Goal: Task Accomplishment & Management: Complete application form

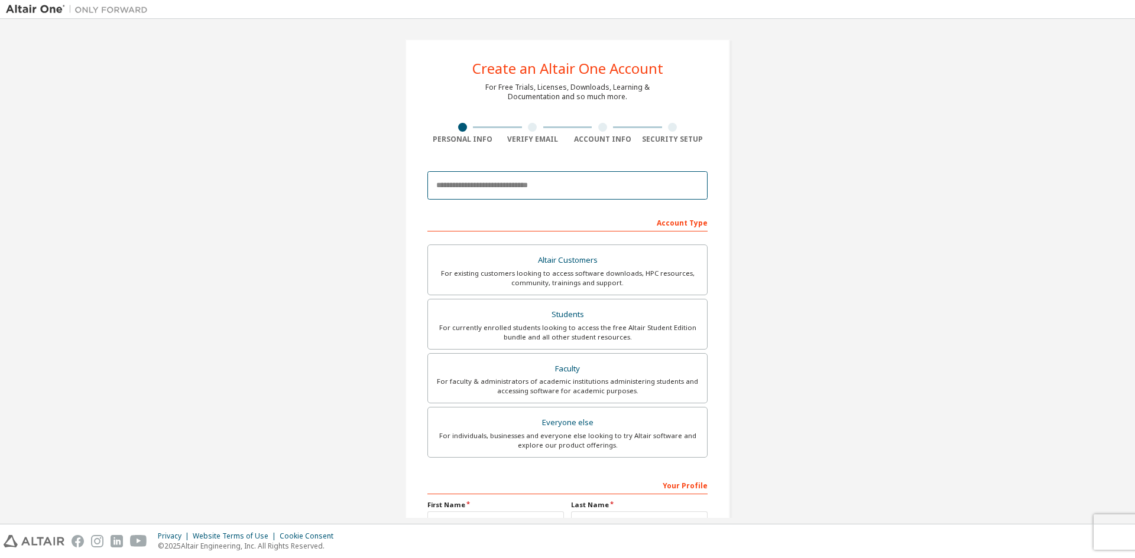
click at [501, 186] on input "email" at bounding box center [567, 185] width 280 height 28
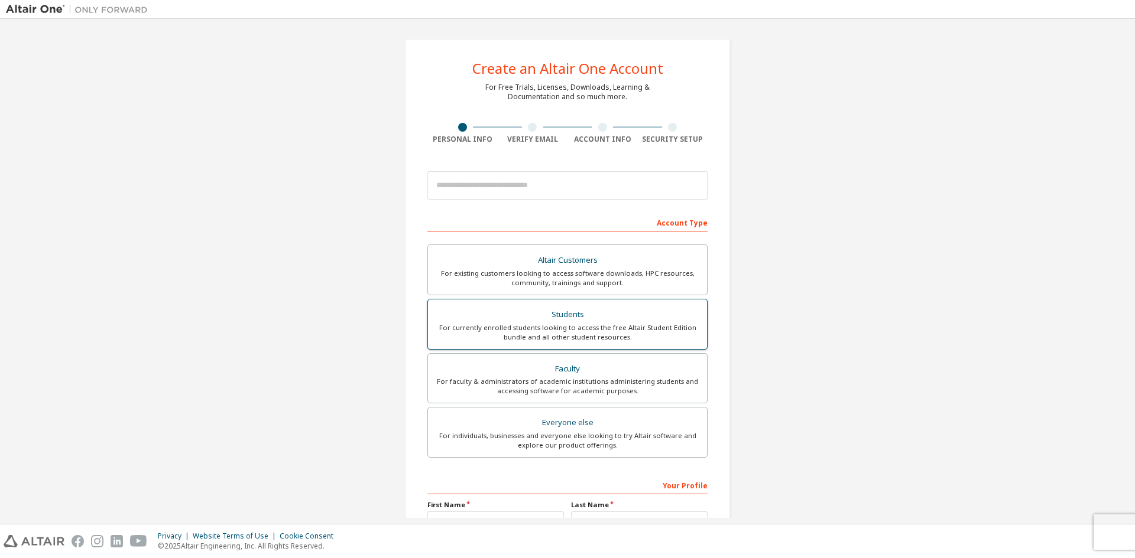
click at [558, 346] on label "Students For currently enrolled students looking to access the free Altair Stud…" at bounding box center [567, 324] width 280 height 51
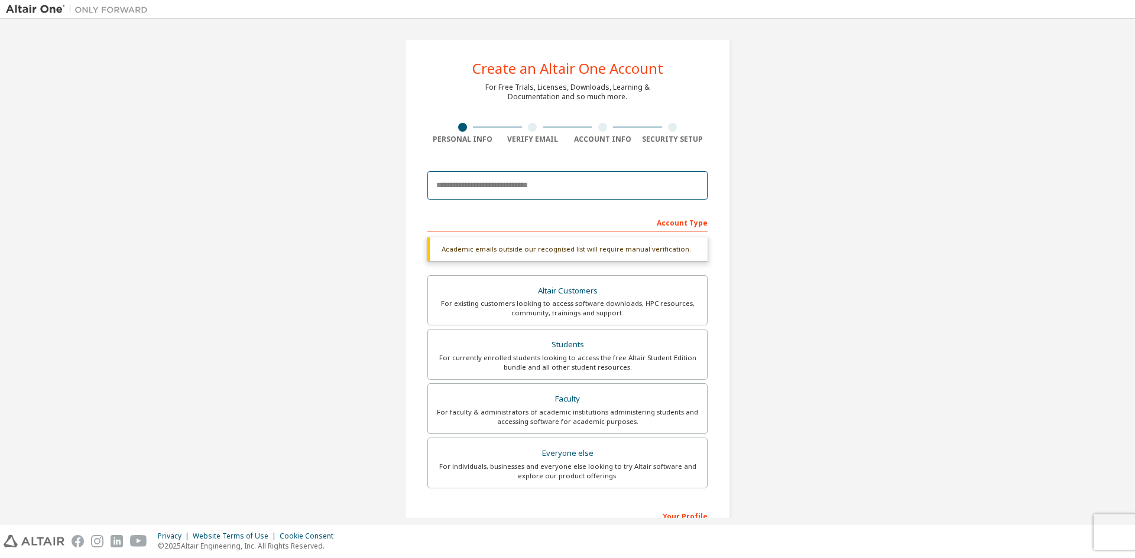
click at [507, 187] on input "email" at bounding box center [567, 185] width 280 height 28
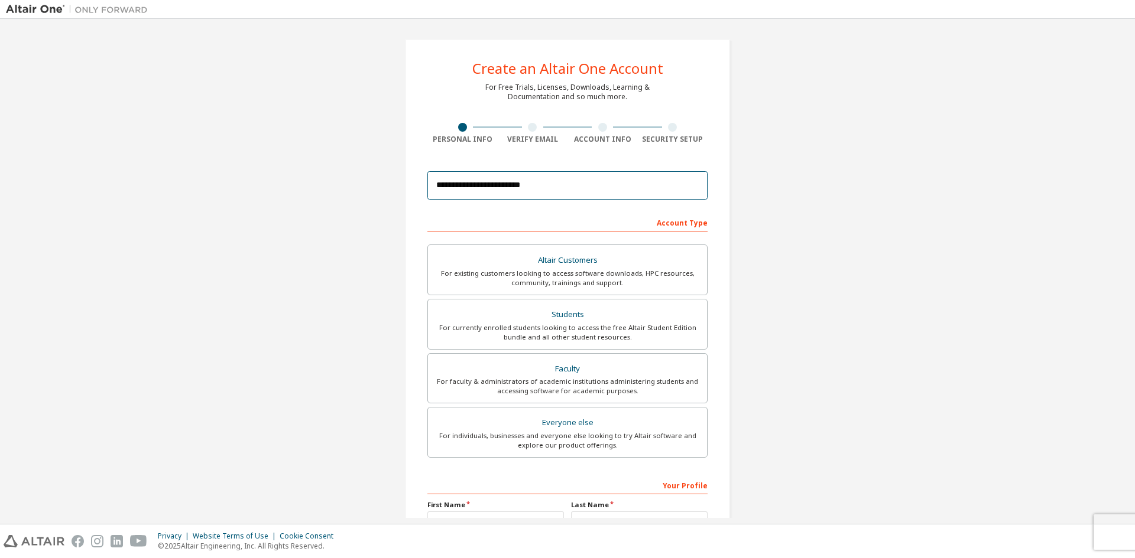
scroll to position [132, 0]
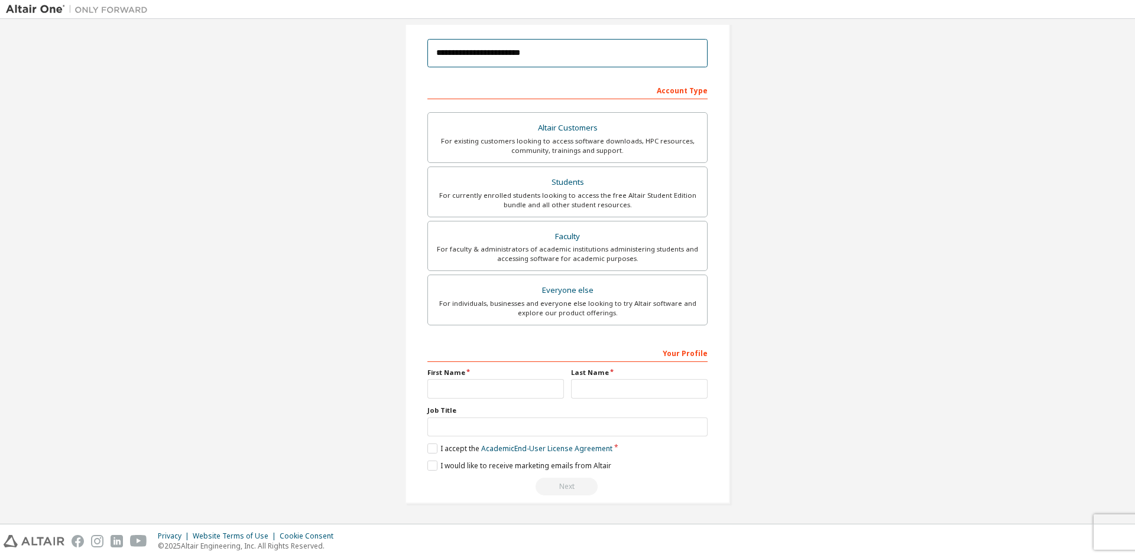
type input "**********"
click at [477, 384] on input "text" at bounding box center [495, 389] width 137 height 20
click at [593, 385] on input "text" at bounding box center [639, 389] width 137 height 20
type input "*"
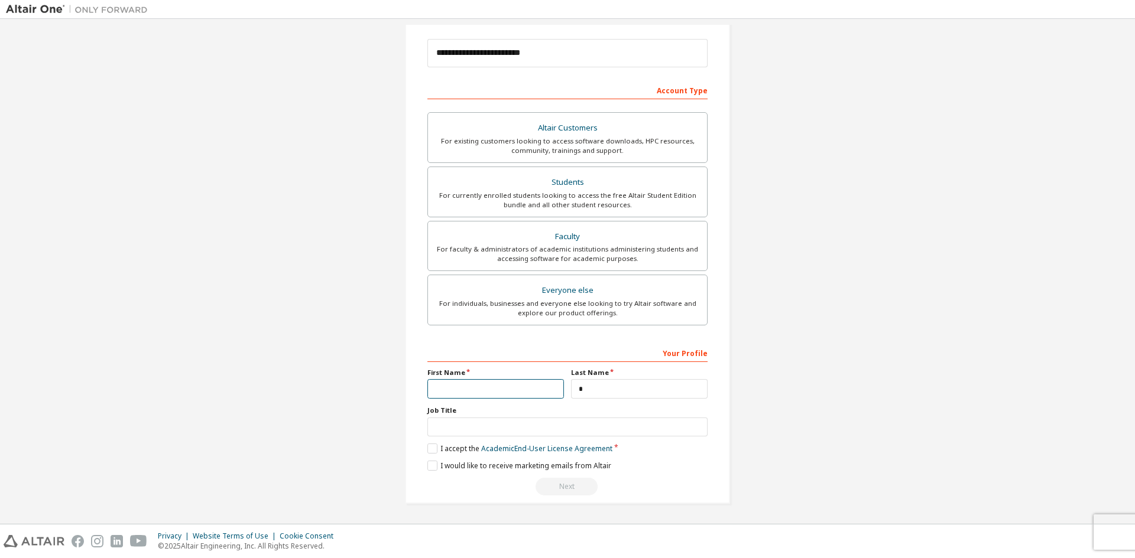
click at [472, 395] on input "text" at bounding box center [495, 389] width 137 height 20
type input "**"
click at [503, 425] on input "text" at bounding box center [567, 428] width 280 height 20
type input "**"
click at [429, 446] on label "I accept the Academic End-User License Agreement" at bounding box center [519, 449] width 185 height 10
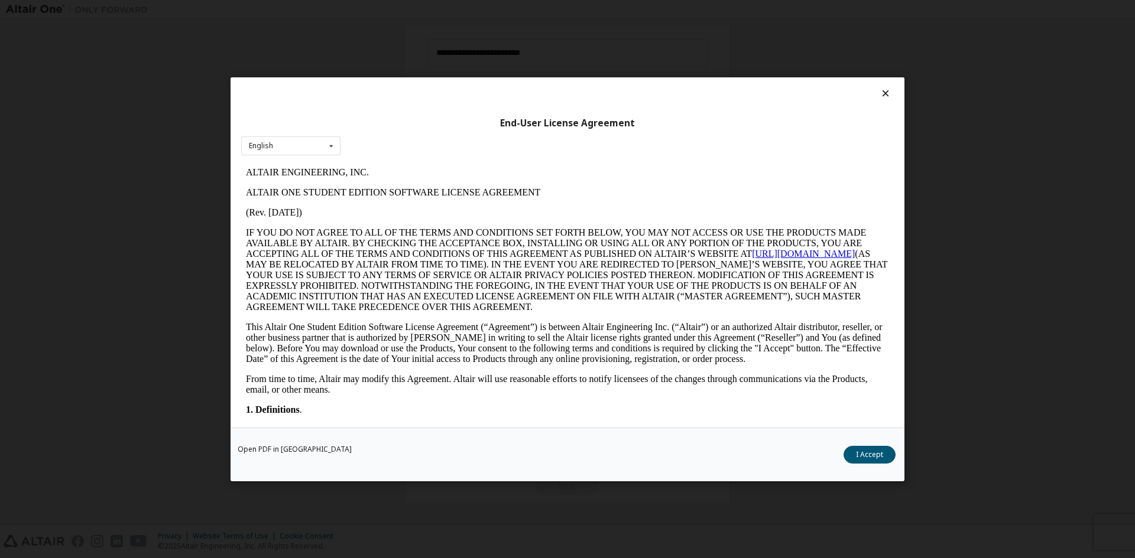
scroll to position [0, 0]
click at [863, 456] on button "I Accept" at bounding box center [869, 455] width 52 height 18
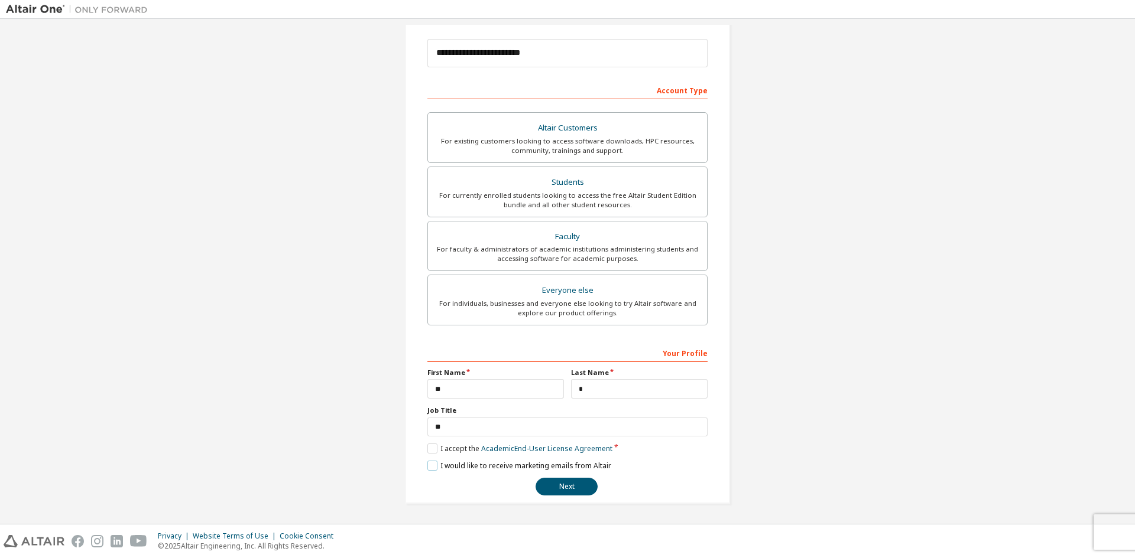
click at [433, 463] on label "I would like to receive marketing emails from Altair" at bounding box center [519, 466] width 184 height 10
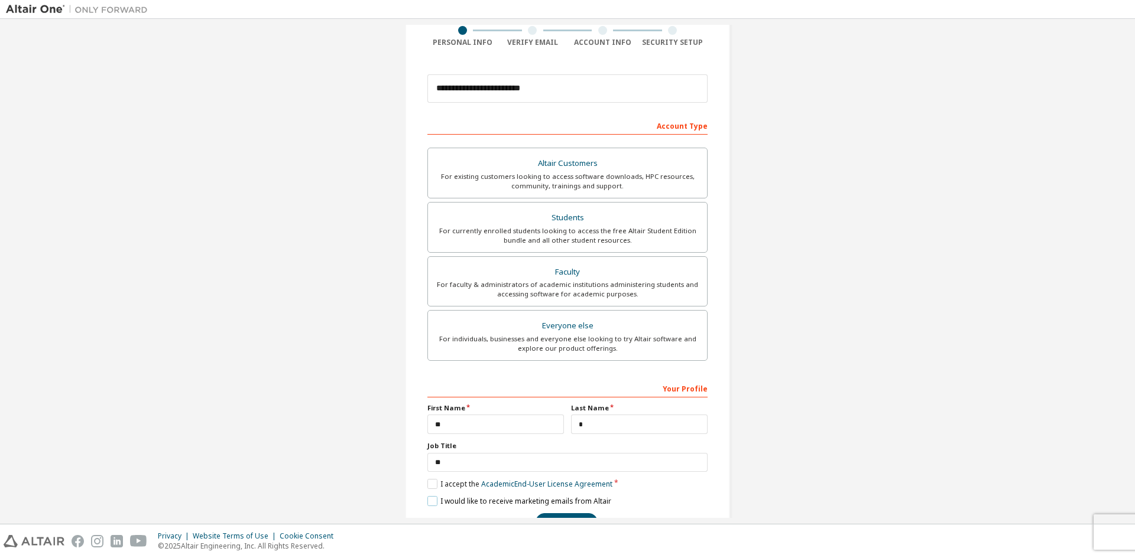
scroll to position [132, 0]
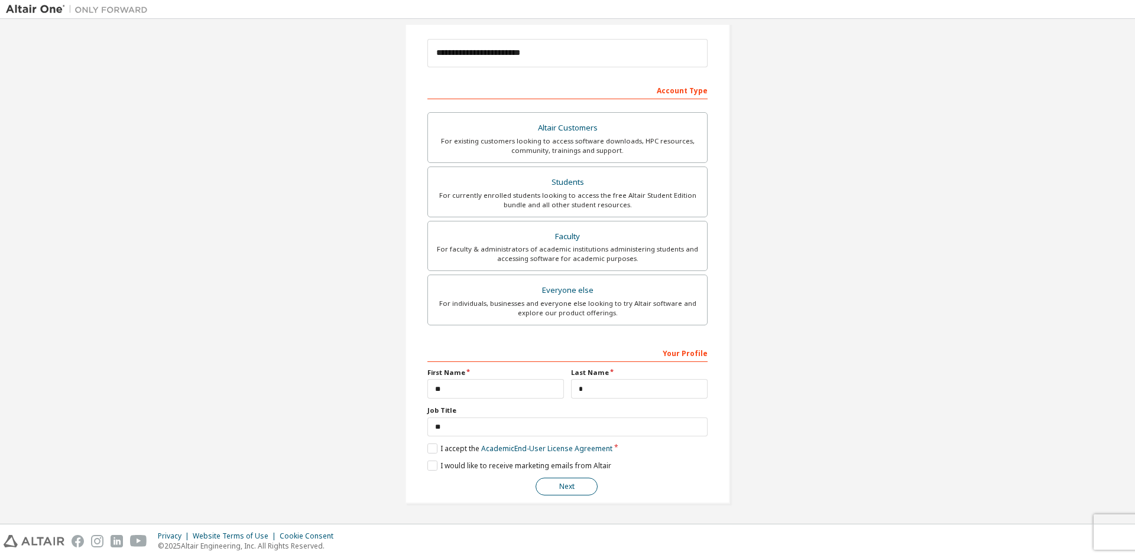
click at [571, 481] on button "Next" at bounding box center [566, 487] width 62 height 18
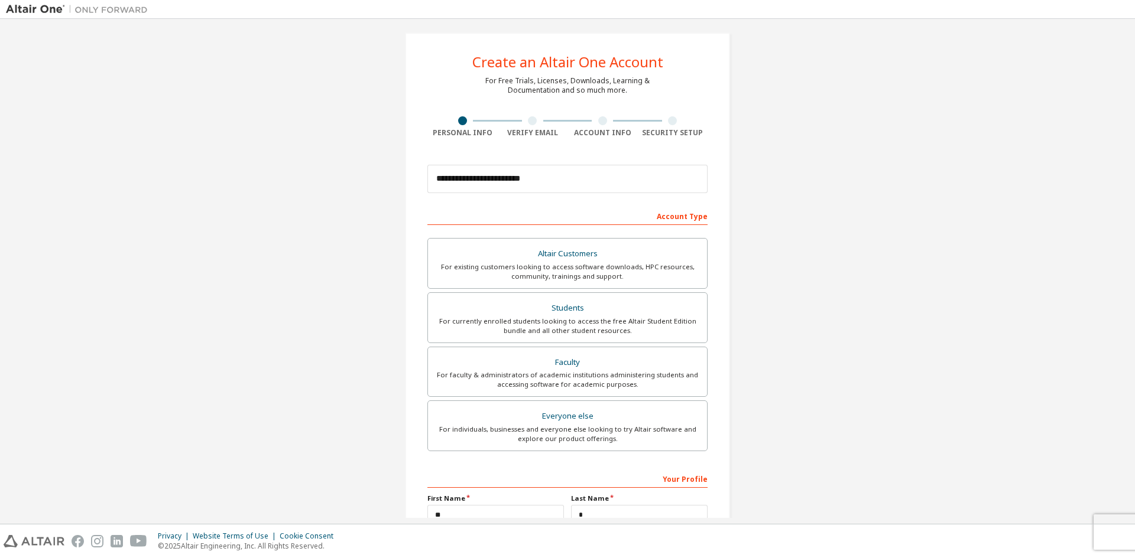
scroll to position [0, 0]
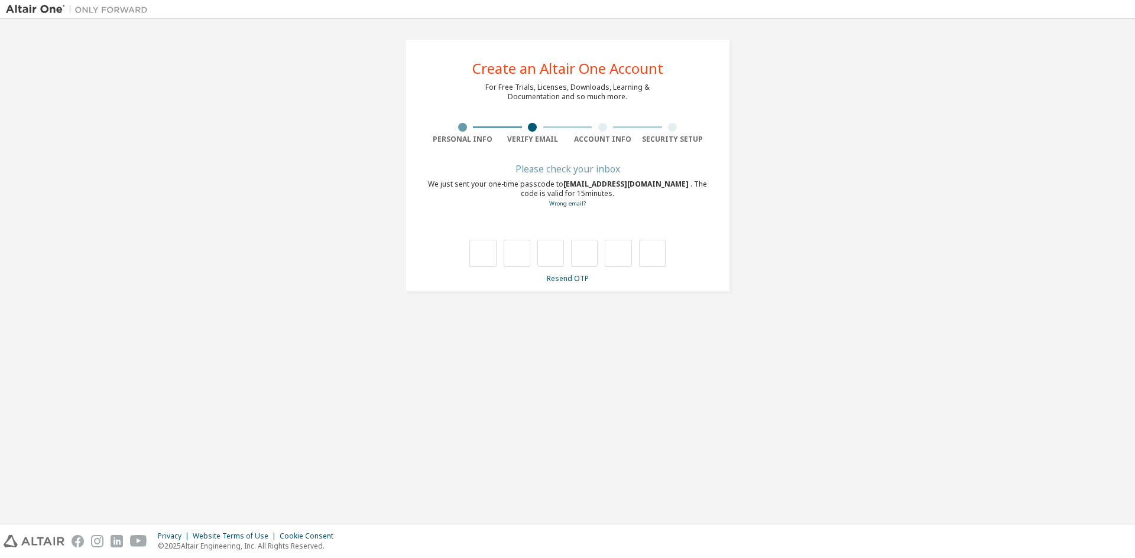
type input "*"
click at [496, 261] on input "*" at bounding box center [482, 253] width 27 height 27
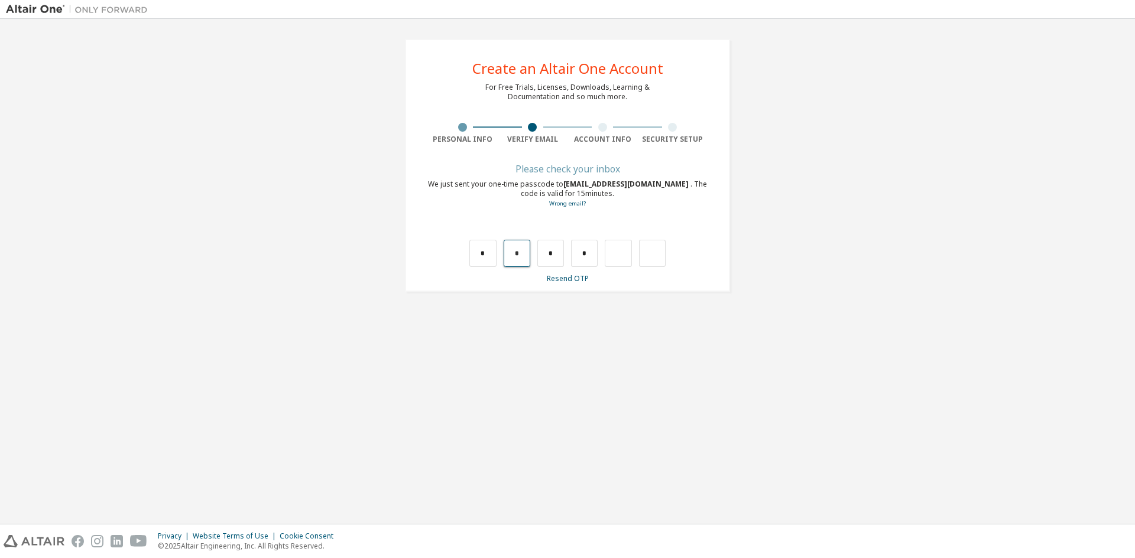
click at [523, 258] on input "*" at bounding box center [516, 253] width 27 height 27
type input "*"
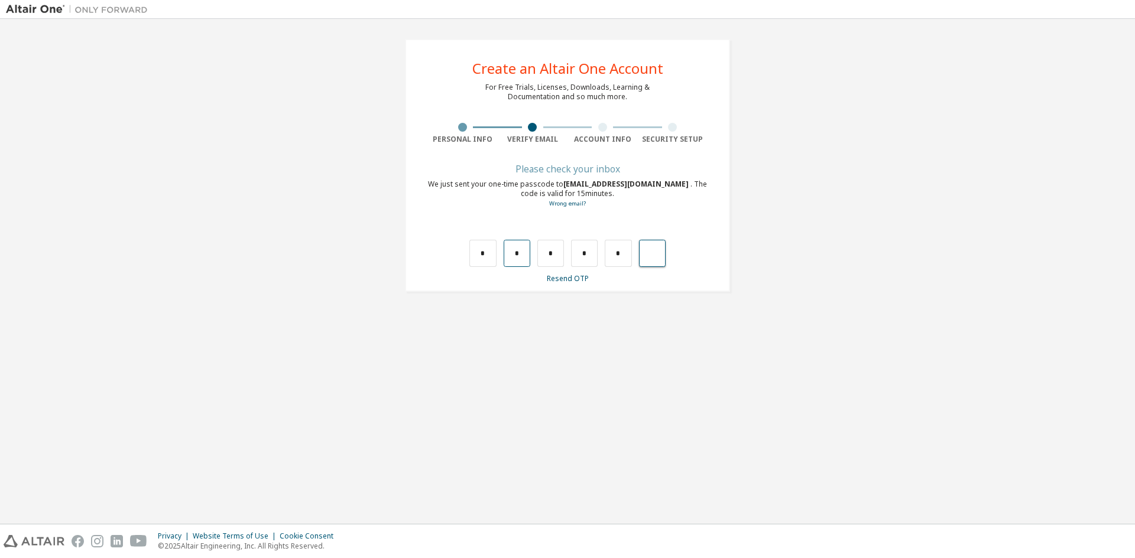
type input "*"
click at [487, 259] on input "text" at bounding box center [482, 253] width 27 height 27
type input "*"
click at [516, 251] on input "*" at bounding box center [516, 253] width 27 height 27
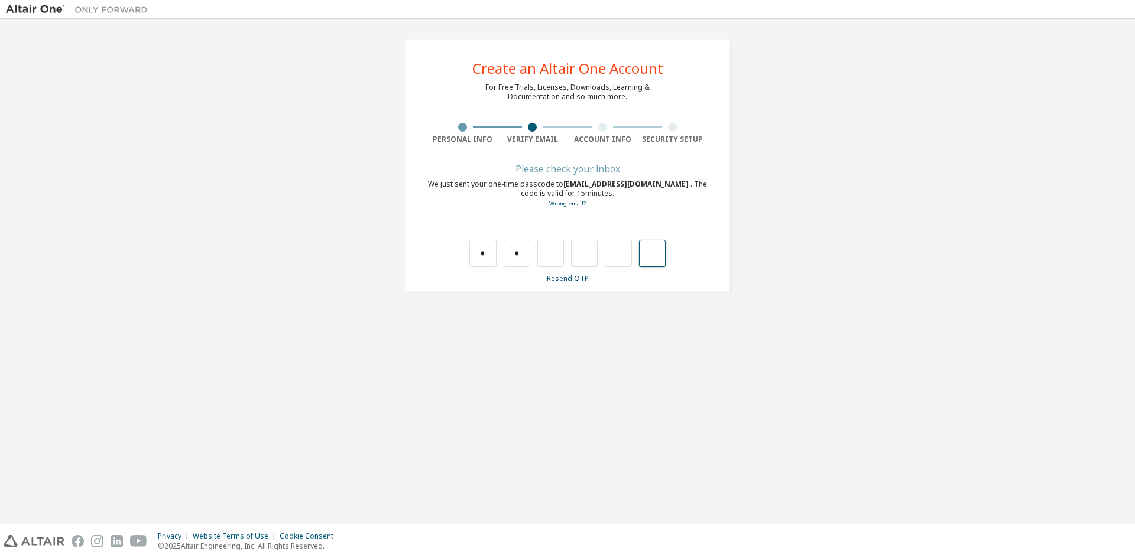
click at [652, 254] on input "text" at bounding box center [652, 253] width 27 height 27
type input "*"
click at [480, 257] on input "text" at bounding box center [482, 253] width 27 height 27
click at [482, 256] on input "text" at bounding box center [482, 253] width 27 height 27
type input "*"
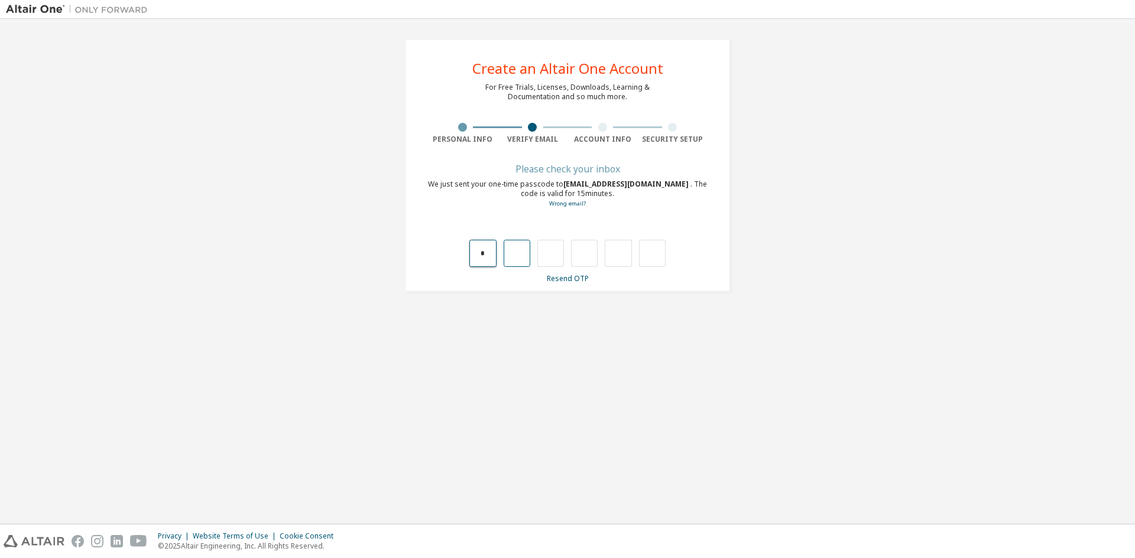
type input "*"
click at [518, 255] on input "*" at bounding box center [516, 253] width 27 height 27
type input "*"
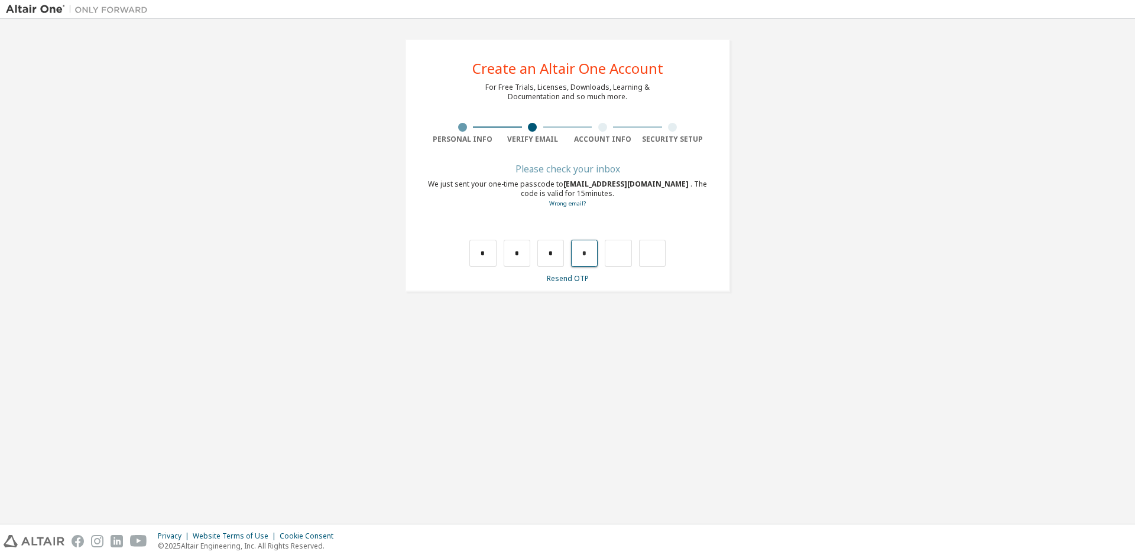
click at [589, 252] on input "*" at bounding box center [584, 253] width 27 height 27
type input "*"
click at [479, 256] on input "text" at bounding box center [482, 253] width 27 height 27
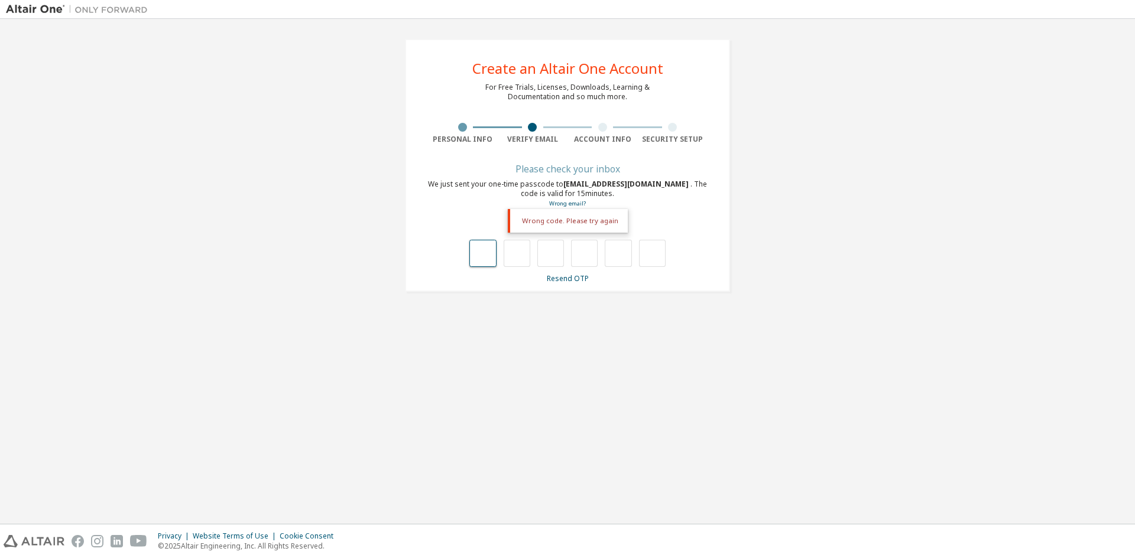
type input "*"
click at [524, 248] on input "*" at bounding box center [516, 253] width 27 height 27
type input "*"
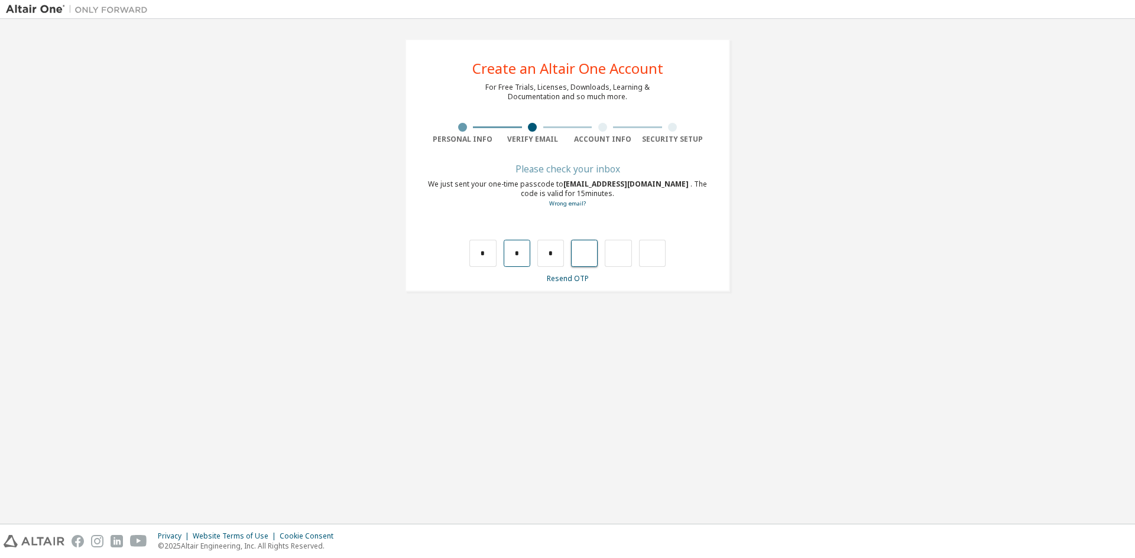
type input "*"
click at [585, 249] on input "*" at bounding box center [584, 253] width 27 height 27
type input "*"
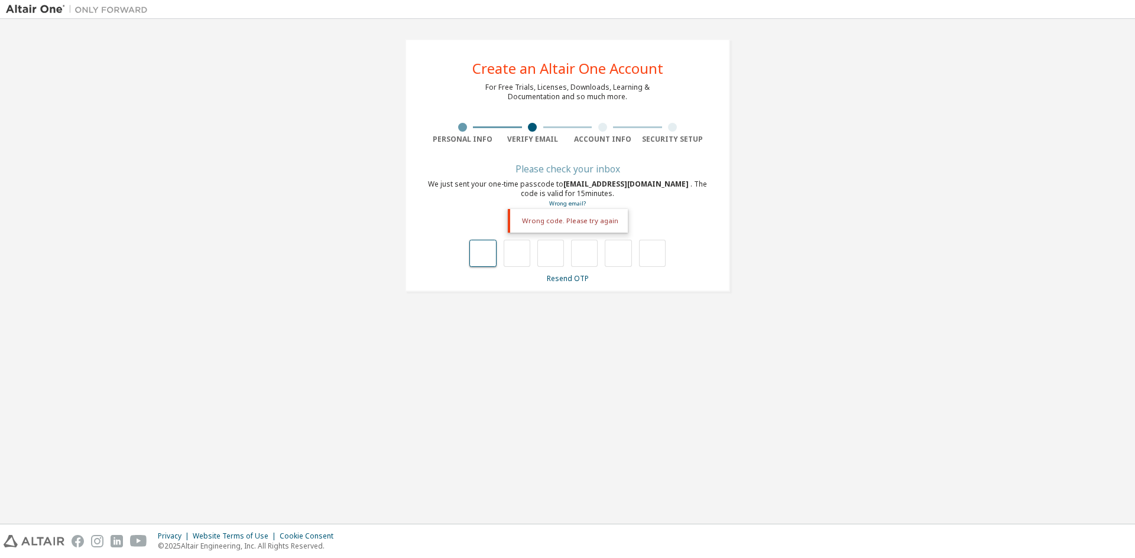
click at [483, 259] on input "text" at bounding box center [482, 253] width 27 height 27
type input "*"
click at [521, 248] on input "*" at bounding box center [516, 253] width 27 height 27
type input "*"
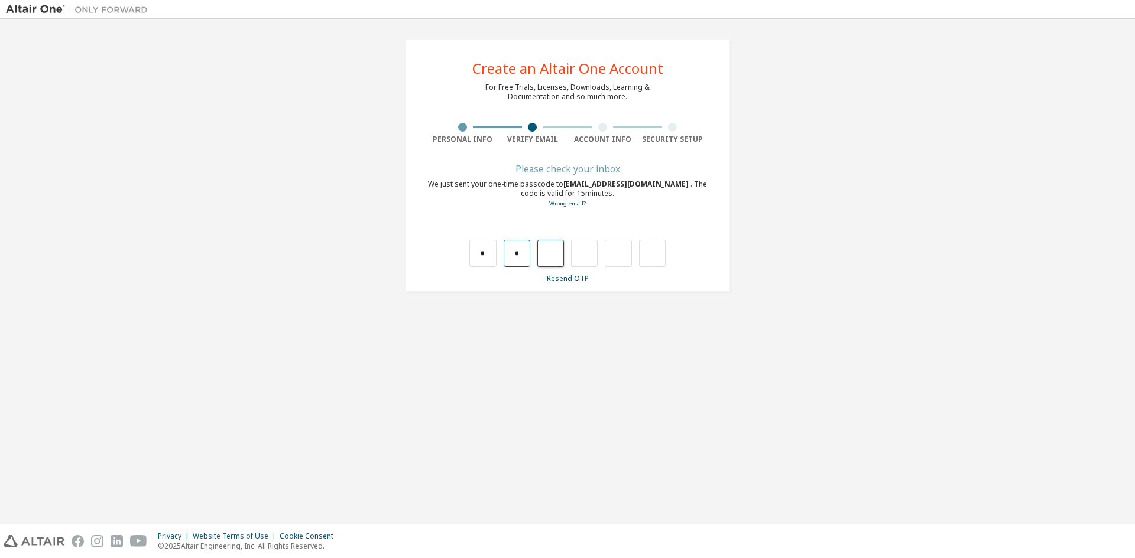
type input "*"
click at [593, 253] on input "*" at bounding box center [584, 253] width 27 height 27
type input "*"
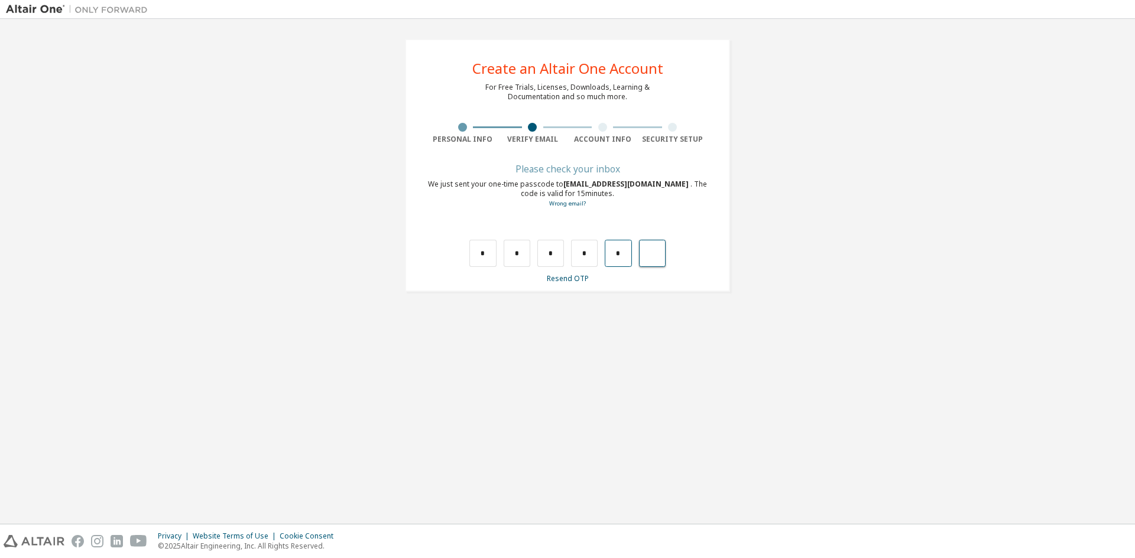
type input "*"
click at [482, 259] on input "text" at bounding box center [482, 253] width 27 height 27
type input "*"
click at [522, 248] on input "*" at bounding box center [516, 253] width 27 height 27
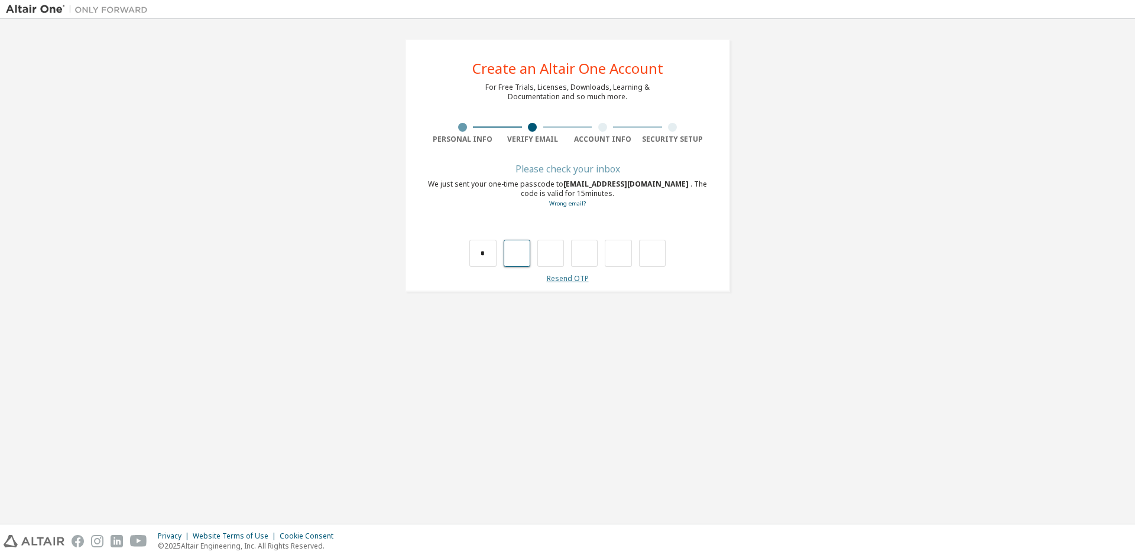
type input "*"
click at [588, 262] on input "*" at bounding box center [584, 253] width 27 height 27
type input "*"
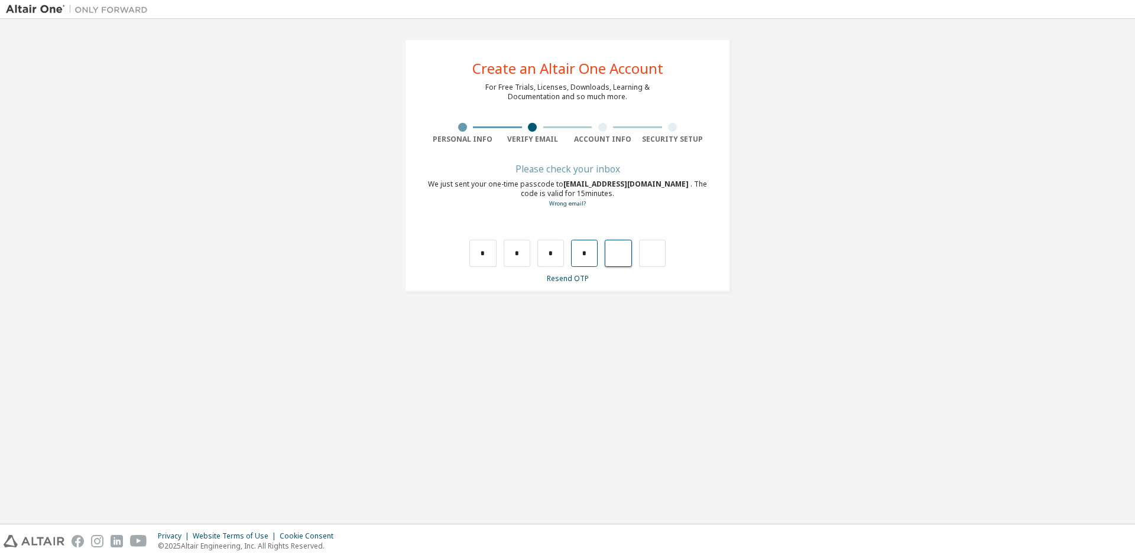
type input "*"
click at [478, 255] on input "text" at bounding box center [482, 253] width 27 height 27
type input "*"
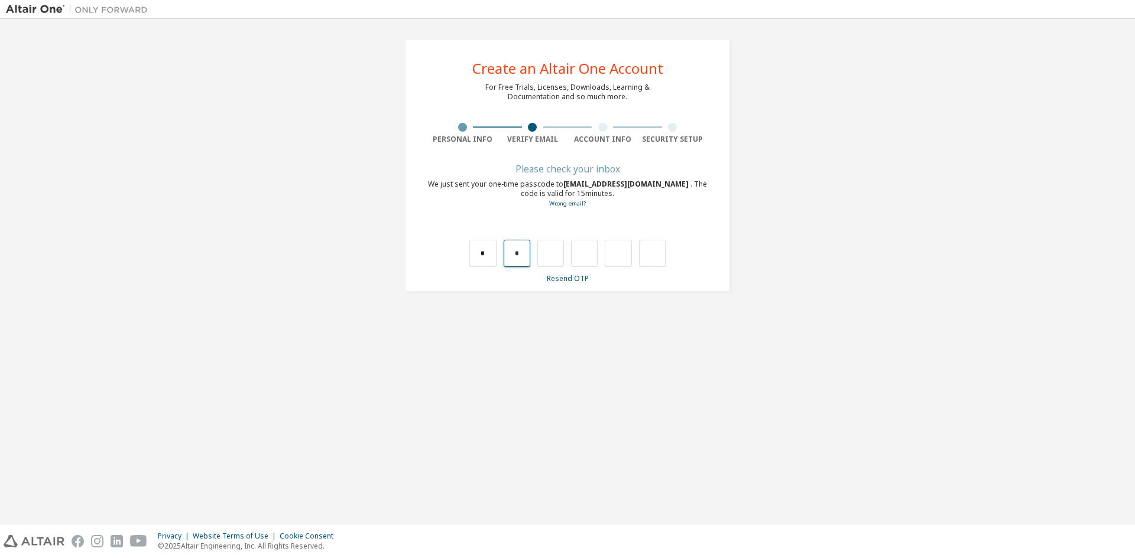
click at [519, 254] on input "*" at bounding box center [516, 253] width 27 height 27
type input "*"
click at [589, 251] on input "*" at bounding box center [584, 253] width 27 height 27
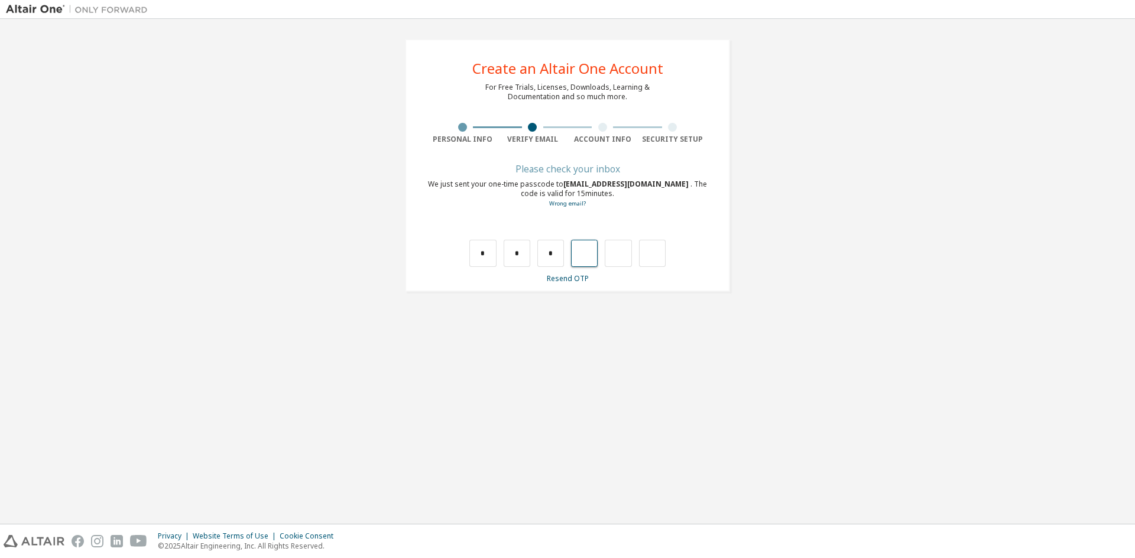
click at [586, 251] on input "text" at bounding box center [584, 253] width 27 height 27
type input "*"
click at [622, 246] on input "*" at bounding box center [618, 253] width 27 height 27
type input "*"
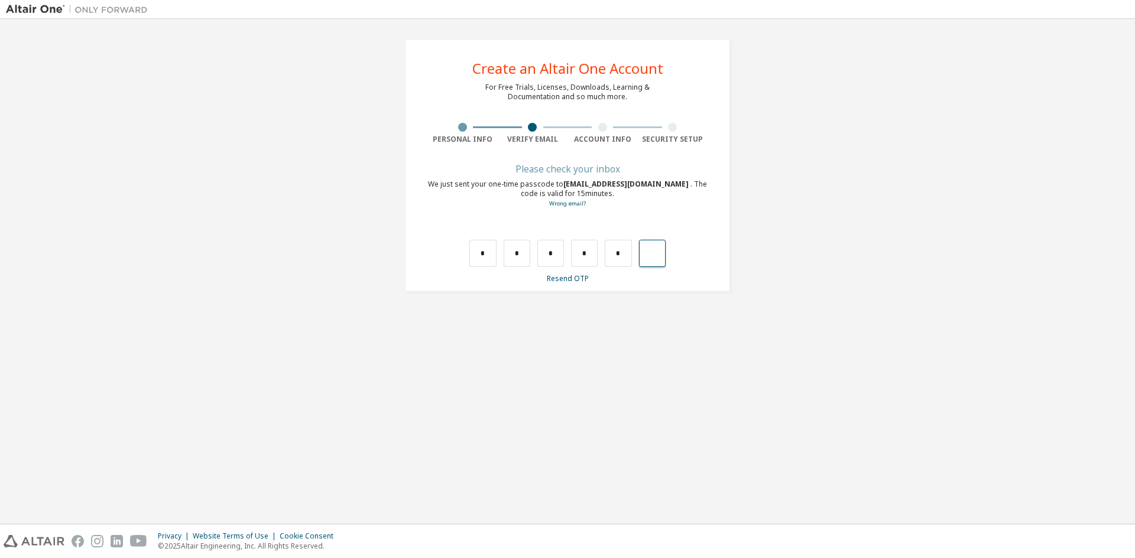
type input "*"
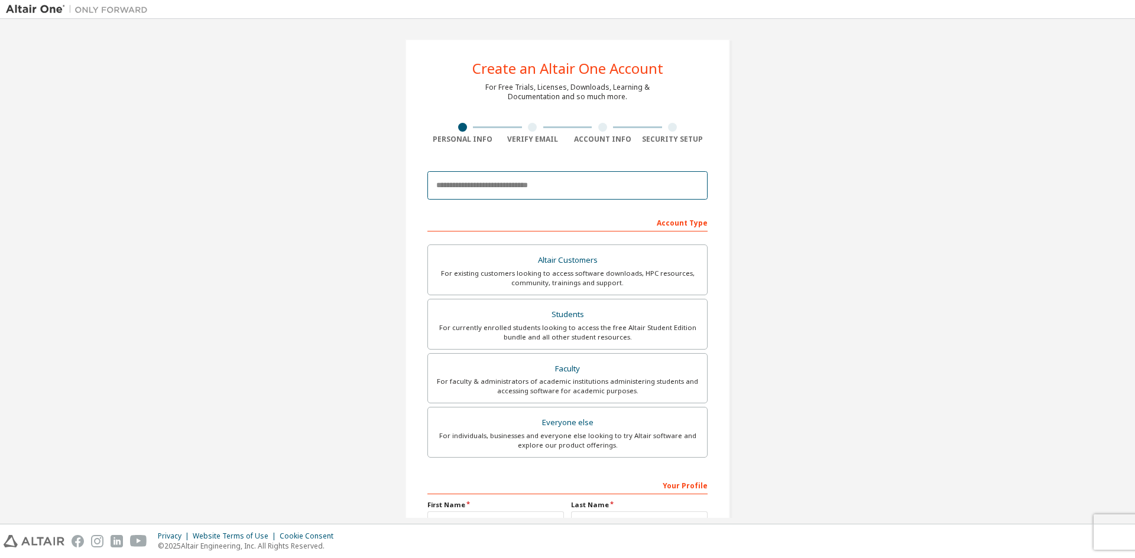
click at [505, 184] on input "email" at bounding box center [567, 185] width 280 height 28
type input "**********"
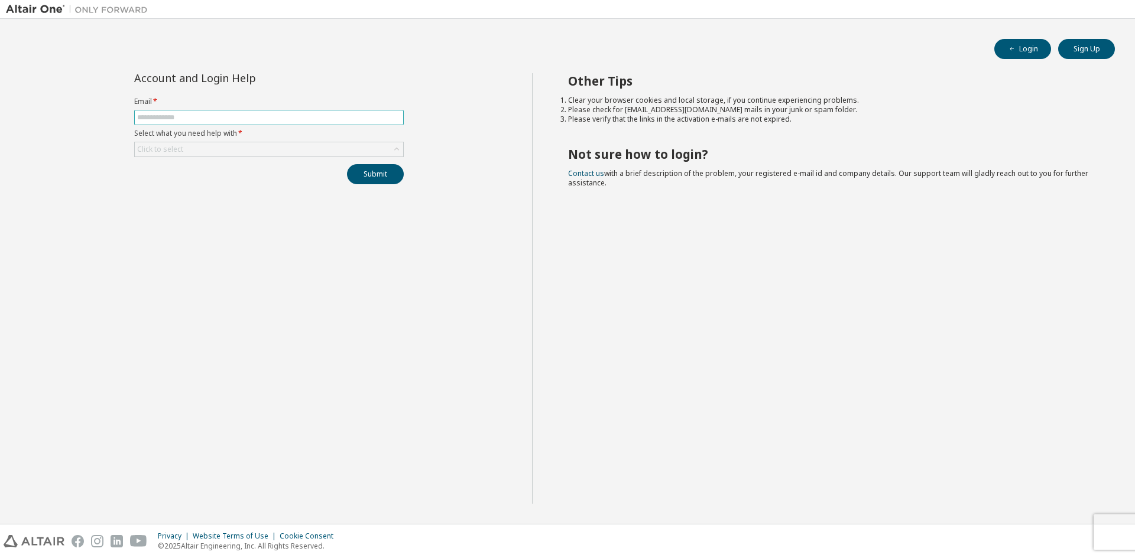
click at [240, 115] on input "text" at bounding box center [269, 117] width 264 height 9
type input "**********"
click at [243, 147] on div "Click to select" at bounding box center [269, 149] width 268 height 14
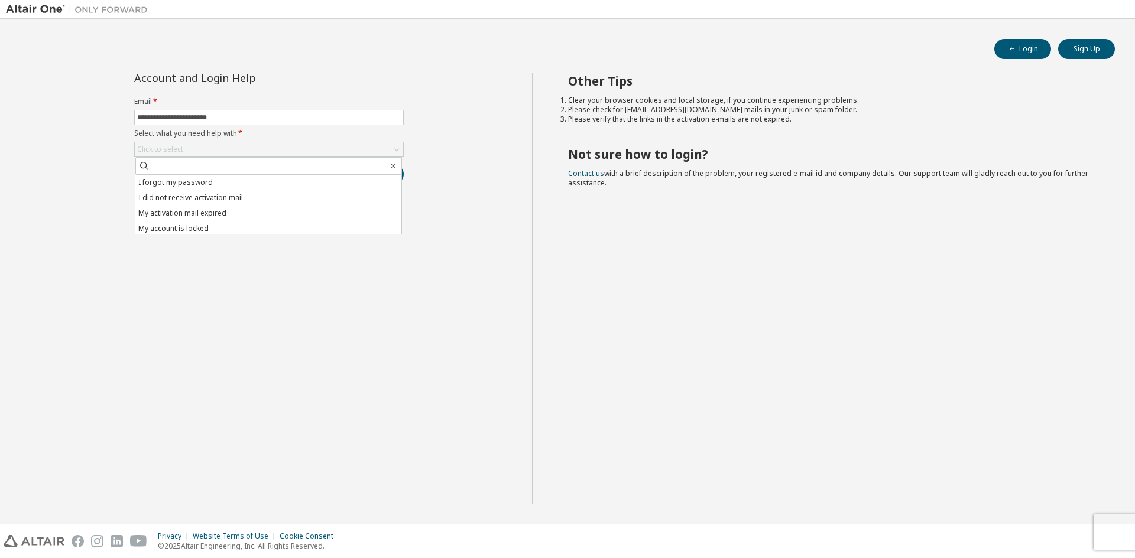
click at [235, 274] on div "**********" at bounding box center [269, 288] width 526 height 431
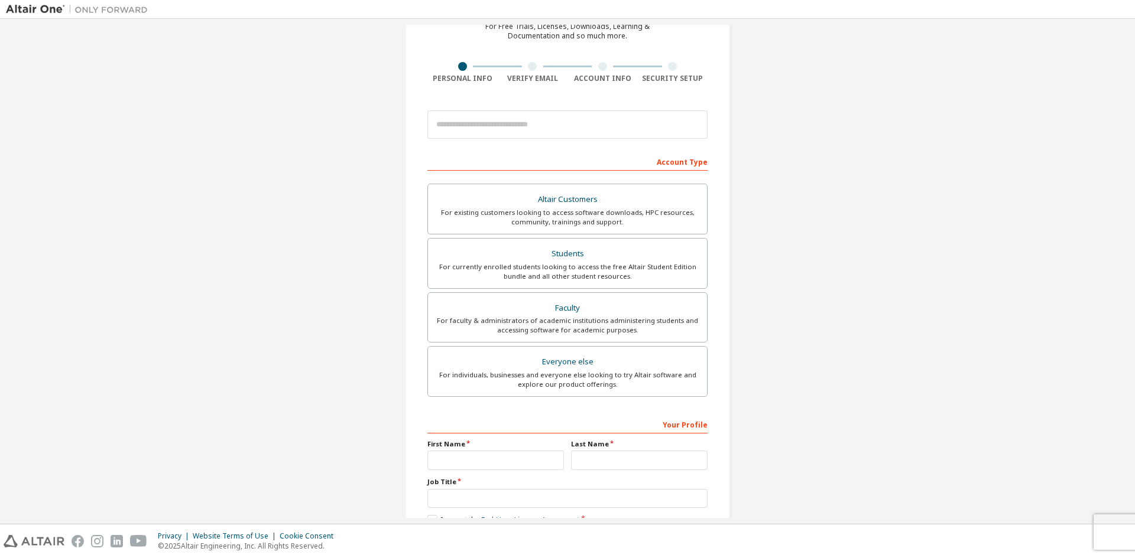
scroll to position [132, 0]
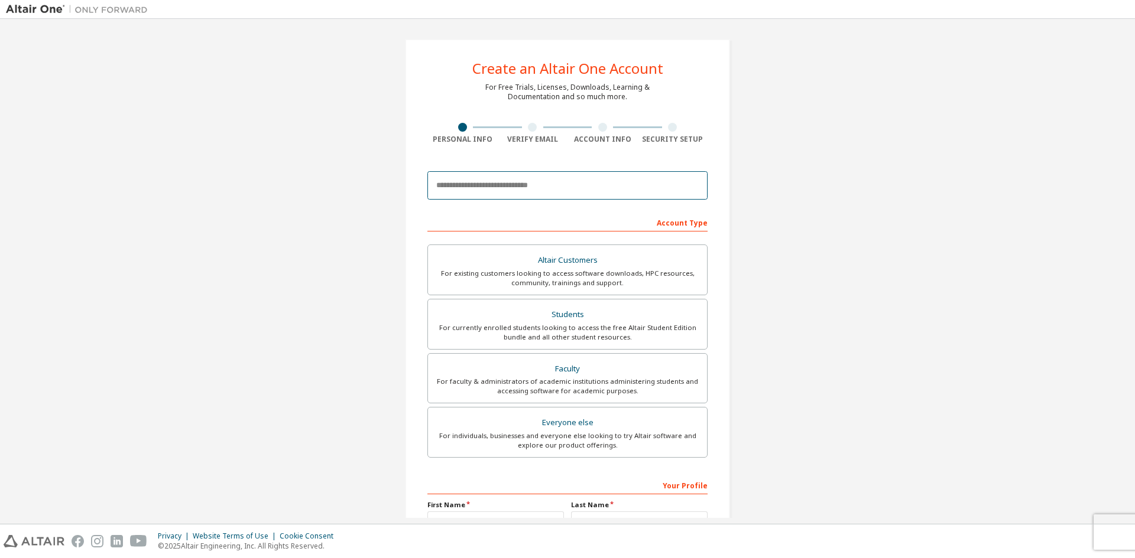
click at [499, 189] on input "email" at bounding box center [567, 185] width 280 height 28
type input "**********"
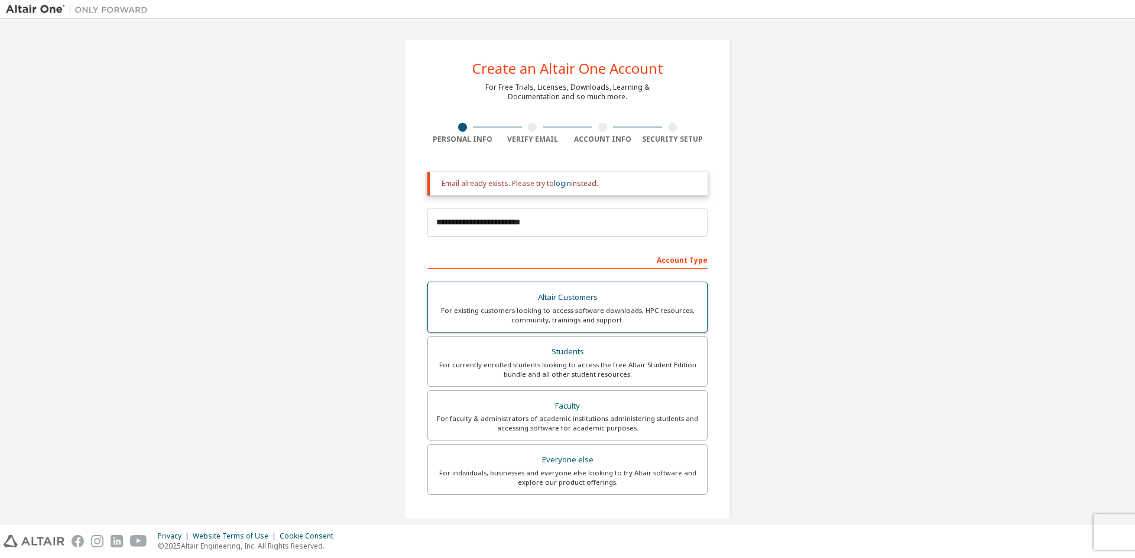
click at [548, 320] on div "For existing customers looking to access software downloads, HPC resources, com…" at bounding box center [567, 315] width 265 height 19
click at [545, 355] on div "Students" at bounding box center [567, 352] width 265 height 17
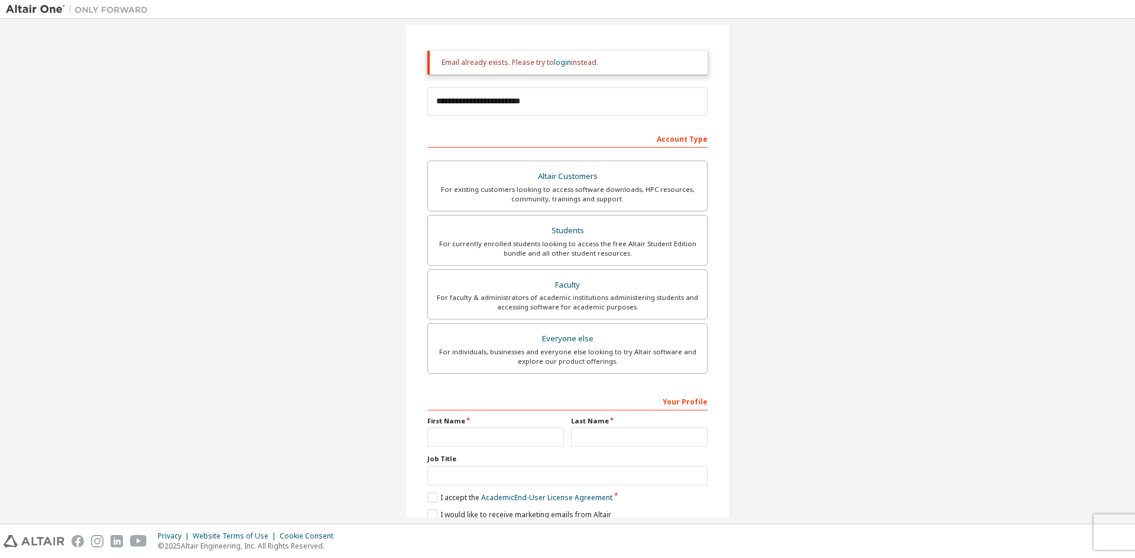
scroll to position [170, 0]
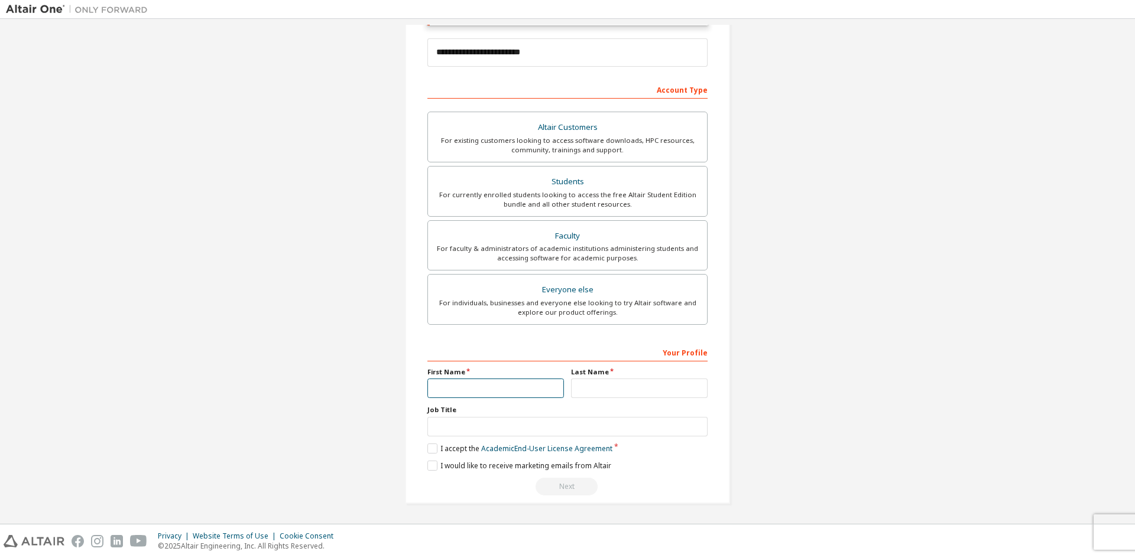
click at [498, 383] on input "text" at bounding box center [495, 389] width 137 height 20
type input "**"
click at [611, 391] on input "text" at bounding box center [639, 389] width 137 height 20
type input "*"
click at [637, 418] on input "text" at bounding box center [567, 427] width 280 height 20
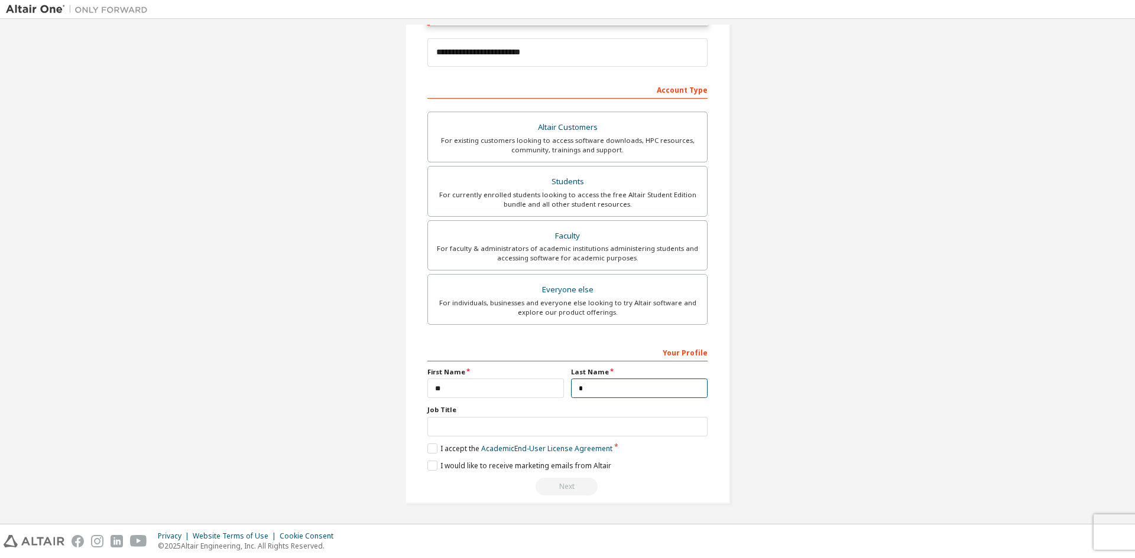
click at [609, 385] on input "*" at bounding box center [639, 389] width 137 height 20
click at [515, 394] on input "**" at bounding box center [495, 389] width 137 height 20
click at [501, 436] on input "text" at bounding box center [567, 427] width 280 height 20
type input "**"
click at [430, 450] on label "I accept the Academic End-User License Agreement" at bounding box center [519, 449] width 185 height 10
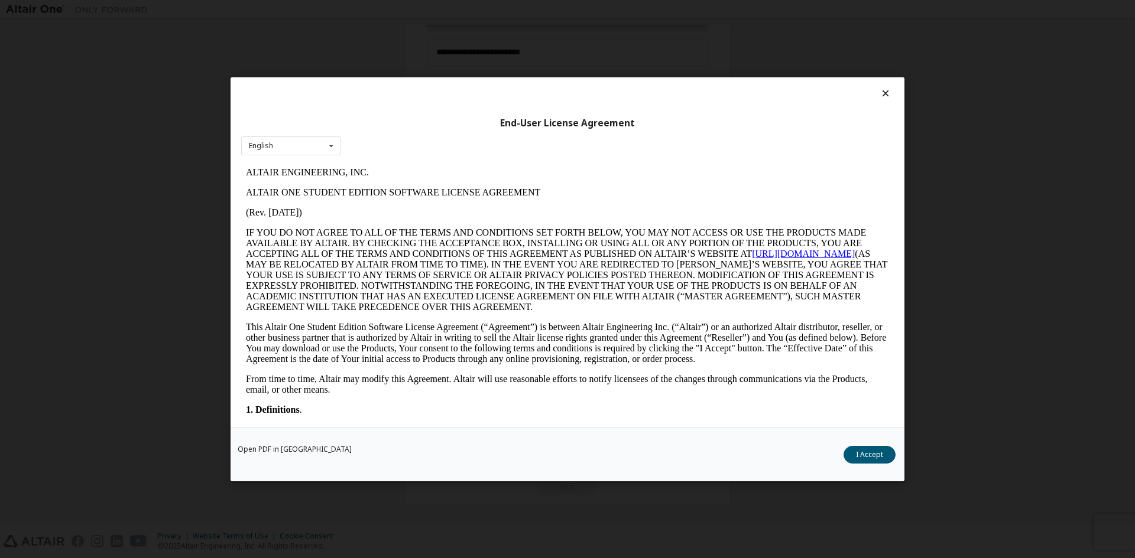
scroll to position [0, 0]
click at [869, 450] on button "I Accept" at bounding box center [869, 455] width 52 height 18
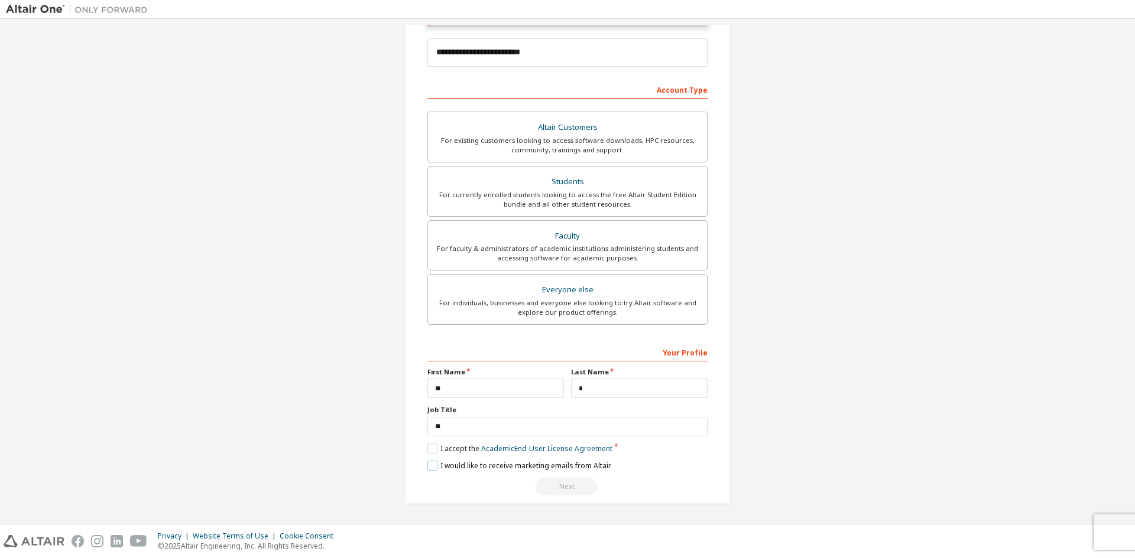
click at [428, 469] on label "I would like to receive marketing emails from Altair" at bounding box center [519, 466] width 184 height 10
click at [580, 490] on div "Next" at bounding box center [567, 487] width 280 height 18
click at [573, 489] on div "Next" at bounding box center [567, 487] width 280 height 18
click at [575, 489] on div "Next" at bounding box center [567, 487] width 280 height 18
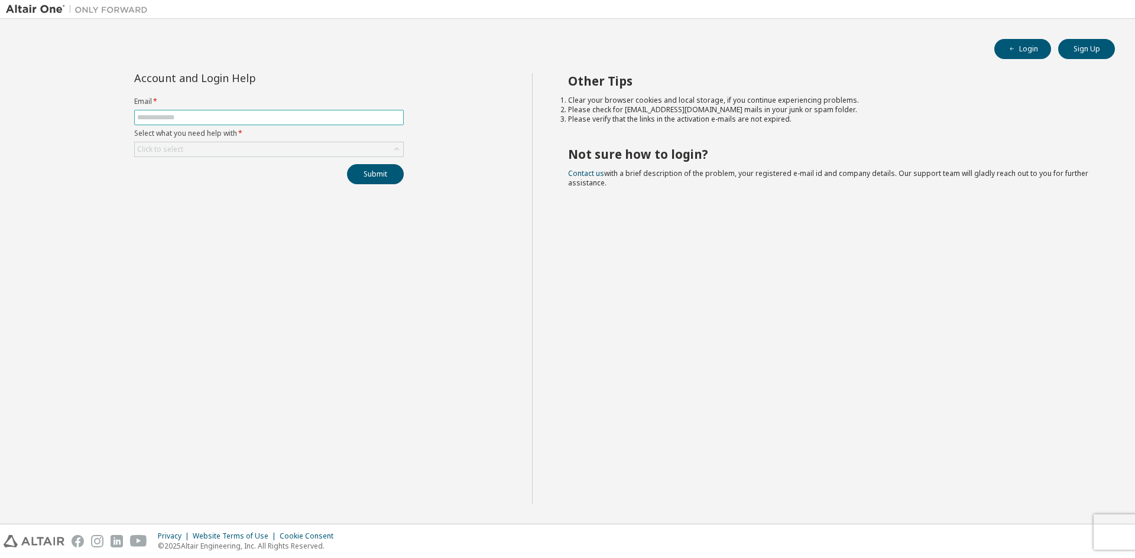
click at [196, 114] on input "text" at bounding box center [269, 117] width 264 height 9
type input "**********"
click at [219, 147] on div "Click to select" at bounding box center [269, 149] width 268 height 14
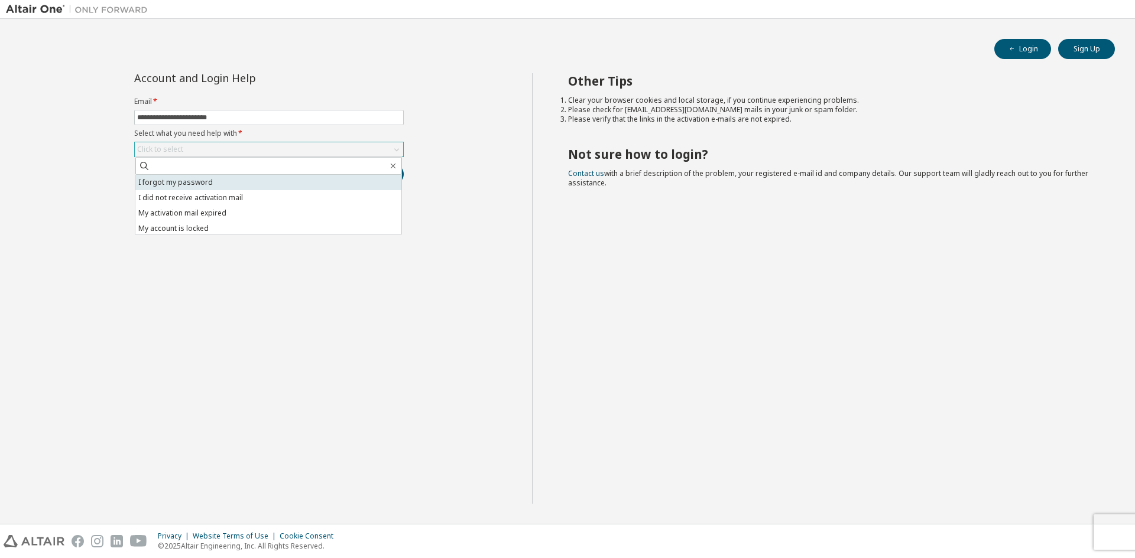
click at [233, 186] on li "I forgot my password" at bounding box center [268, 182] width 266 height 15
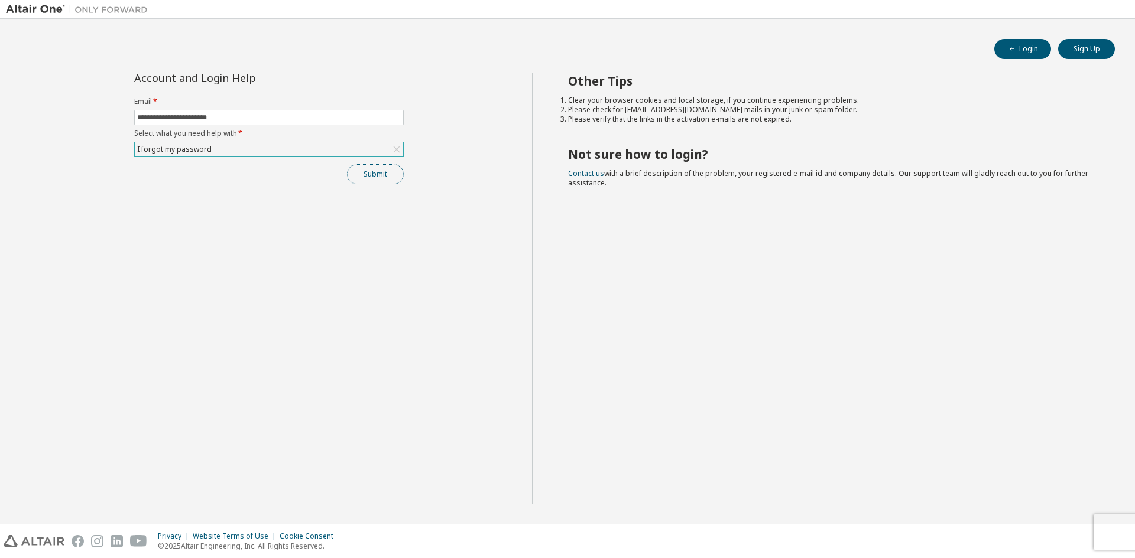
click at [386, 174] on button "Submit" at bounding box center [375, 174] width 57 height 20
click at [365, 178] on button "Submit" at bounding box center [375, 174] width 57 height 20
click at [360, 173] on button "Submit" at bounding box center [375, 174] width 57 height 20
click at [198, 152] on div "I forgot my password" at bounding box center [174, 149] width 78 height 13
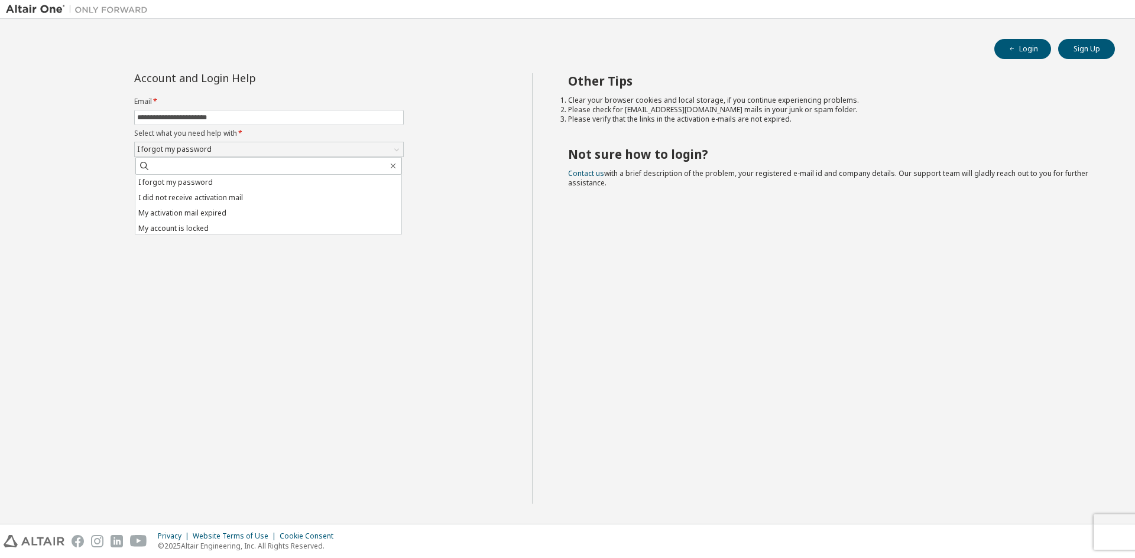
click at [992, 54] on div "Login Sign Up" at bounding box center [567, 49] width 1094 height 20
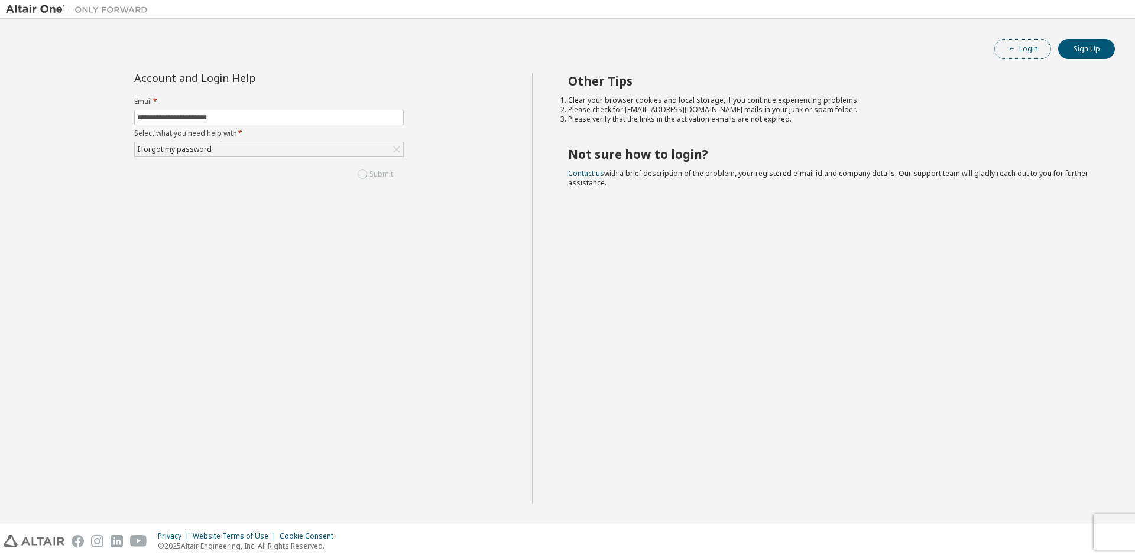
click at [1009, 54] on button "Login" at bounding box center [1022, 49] width 57 height 20
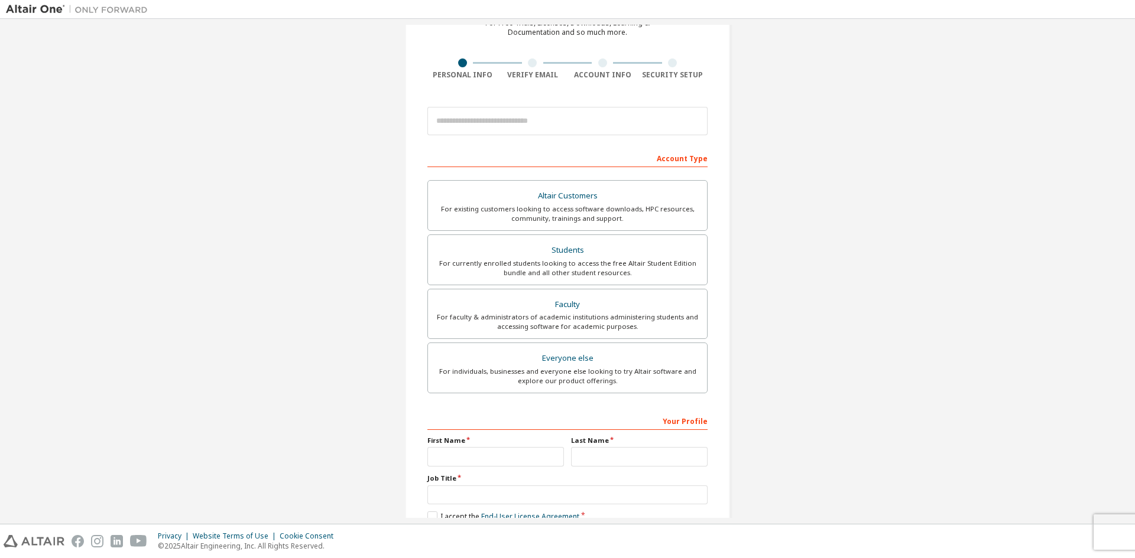
scroll to position [132, 0]
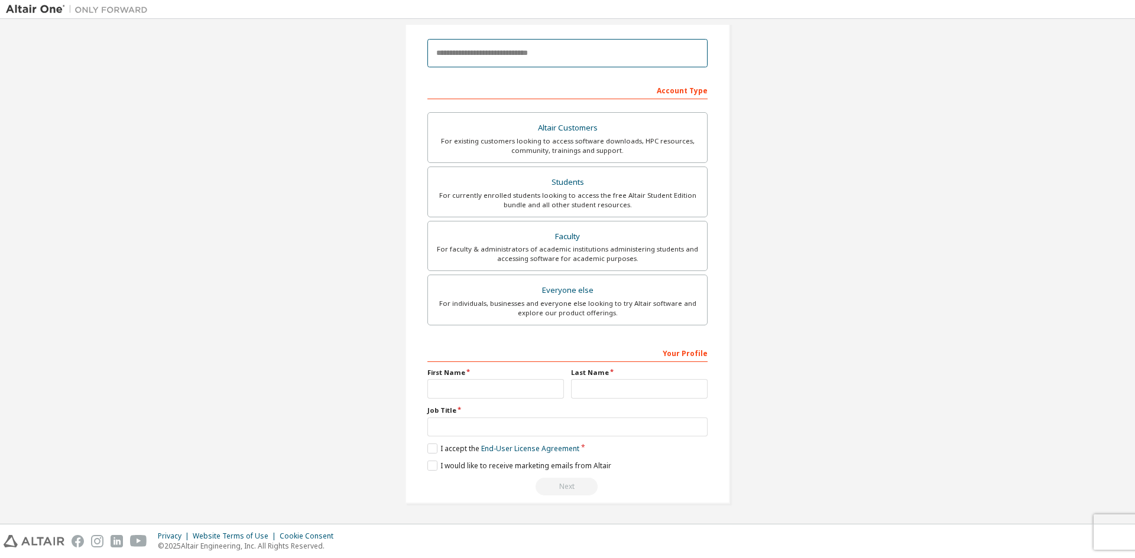
click at [557, 54] on input "email" at bounding box center [567, 53] width 280 height 28
type input "**********"
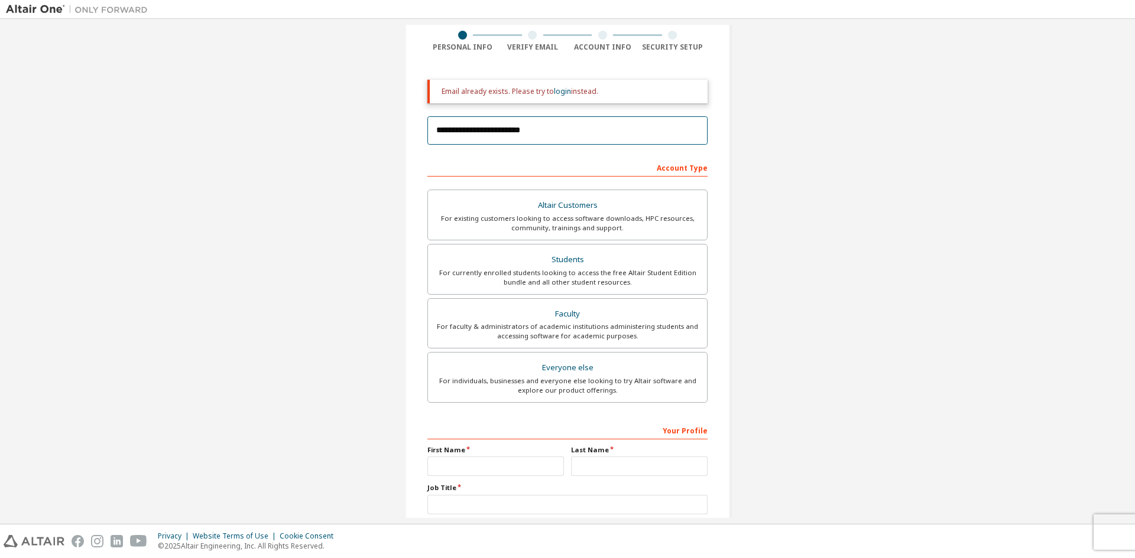
scroll to position [170, 0]
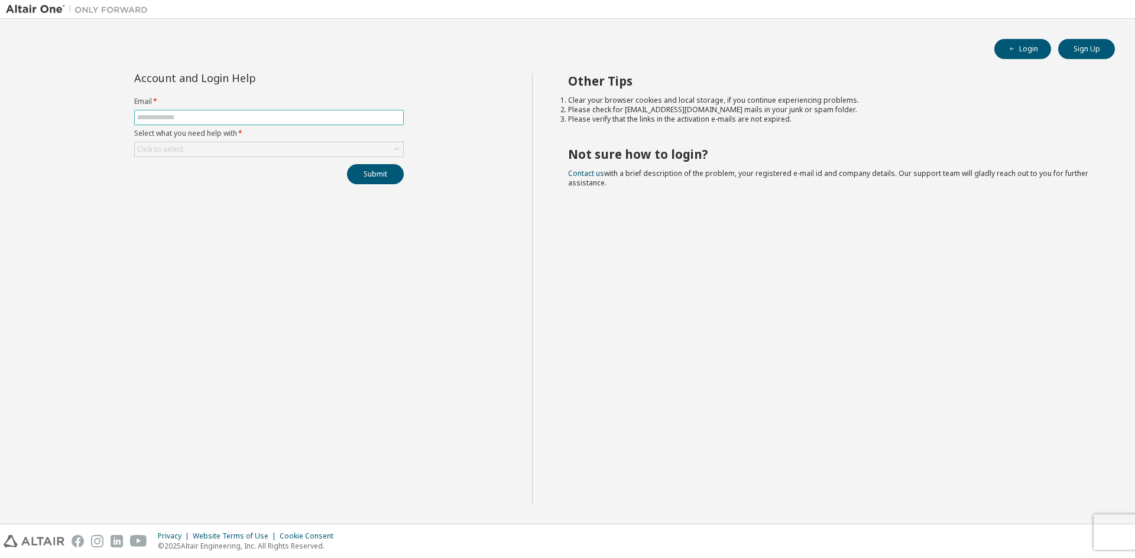
click at [254, 118] on input "text" at bounding box center [269, 117] width 264 height 9
type input "**********"
click at [220, 145] on div "Click to select" at bounding box center [269, 149] width 268 height 14
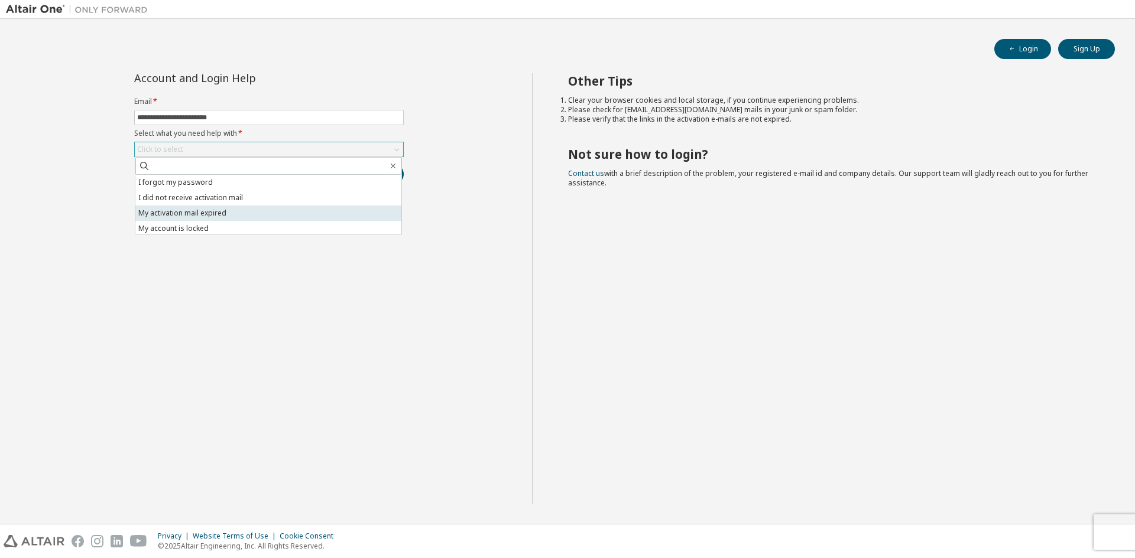
click at [223, 210] on li "My activation mail expired" at bounding box center [268, 213] width 266 height 15
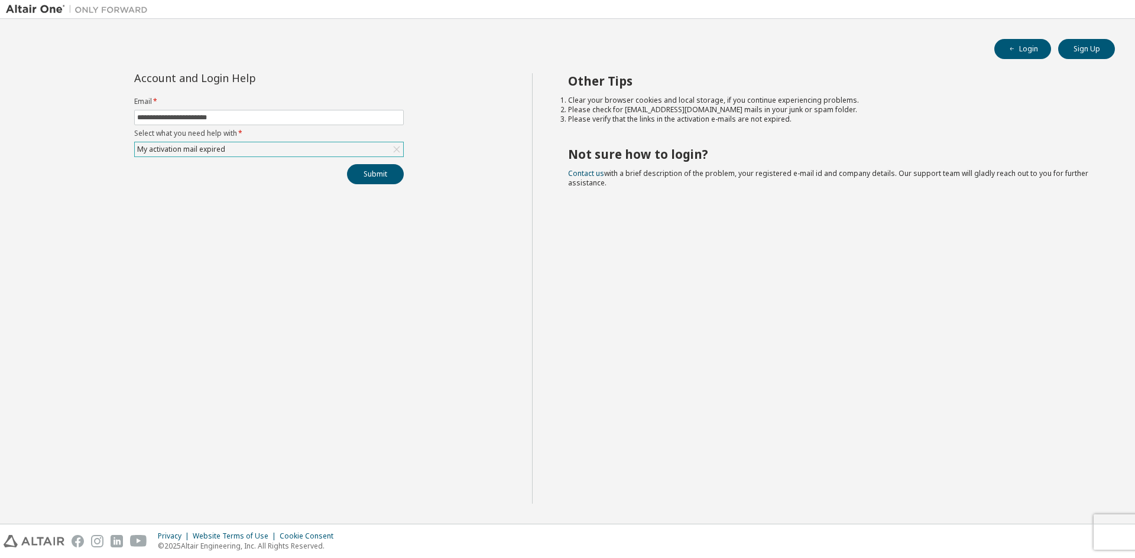
click at [327, 149] on div "My activation mail expired" at bounding box center [269, 149] width 268 height 14
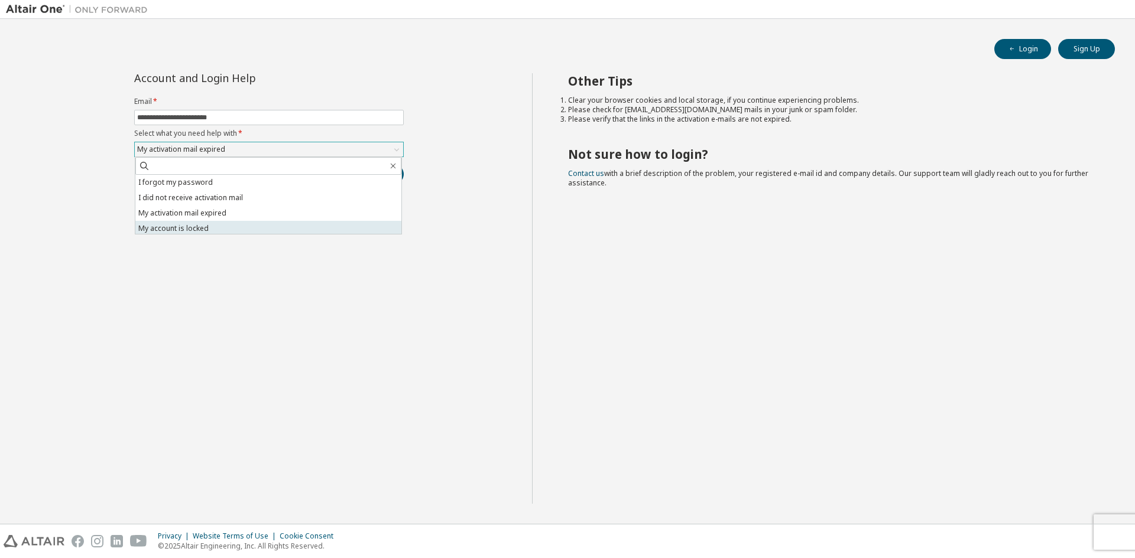
click at [246, 232] on li "My account is locked" at bounding box center [268, 228] width 266 height 15
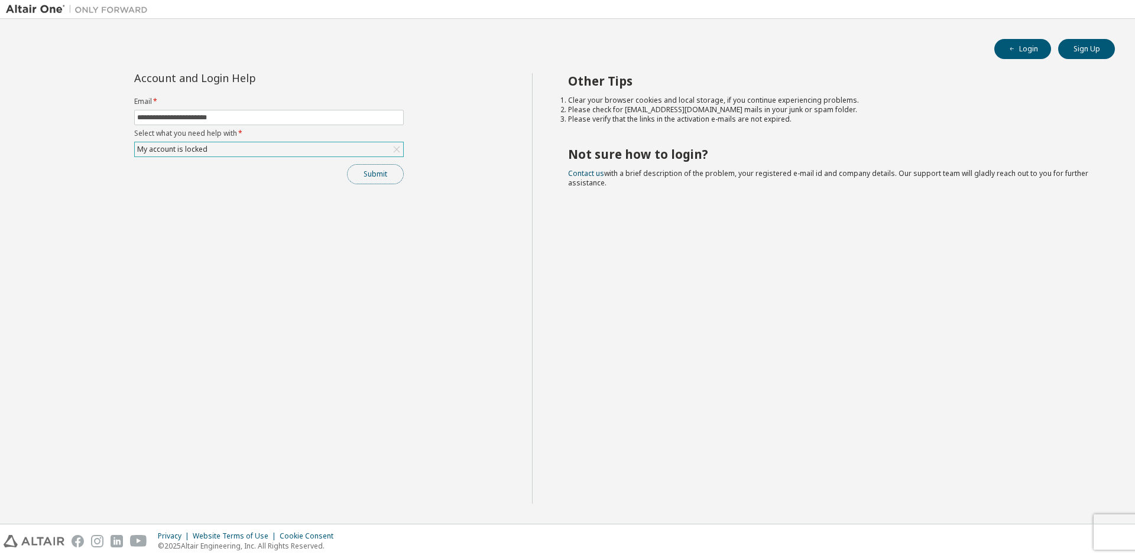
click at [384, 180] on button "Submit" at bounding box center [375, 174] width 57 height 20
click at [366, 171] on button "Submit" at bounding box center [375, 174] width 57 height 20
click at [266, 147] on div "My account is locked" at bounding box center [269, 149] width 268 height 14
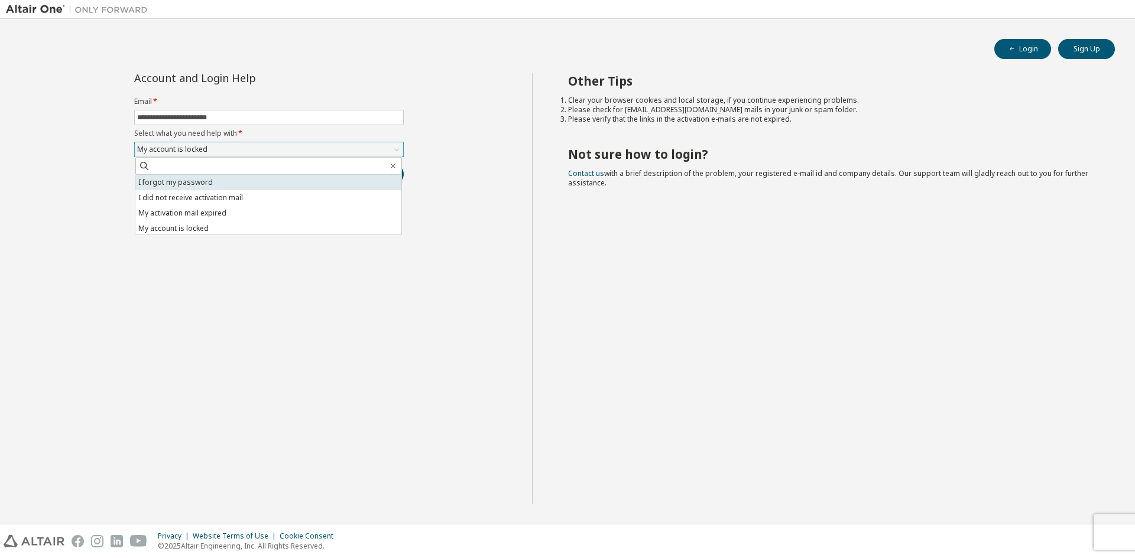
click at [249, 182] on li "I forgot my password" at bounding box center [268, 182] width 266 height 15
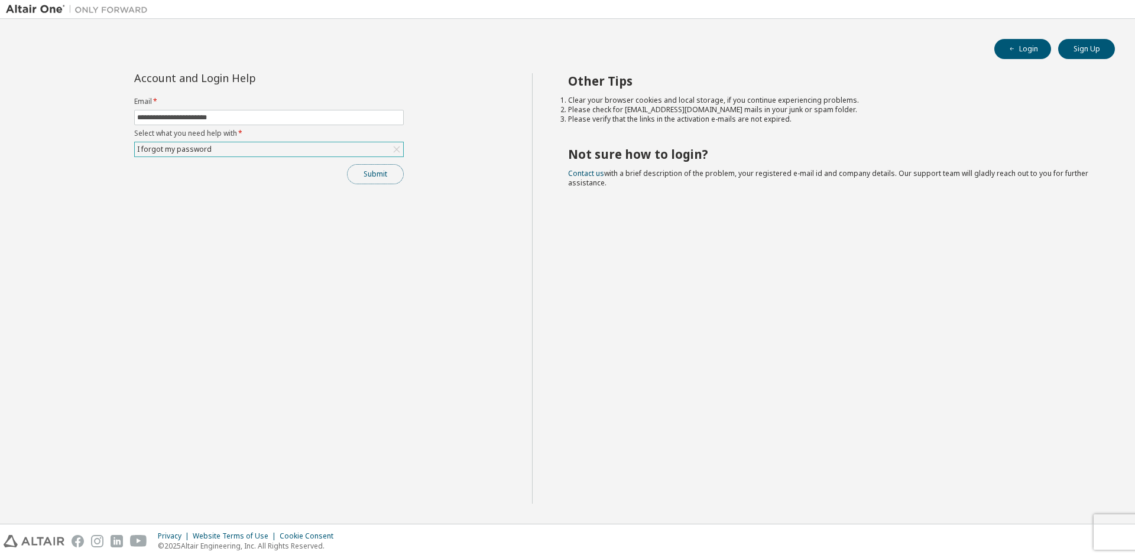
click at [362, 168] on button "Submit" at bounding box center [375, 174] width 57 height 20
click at [382, 179] on button "Submit" at bounding box center [375, 174] width 57 height 20
click at [213, 149] on div "I forgot my password" at bounding box center [269, 149] width 268 height 14
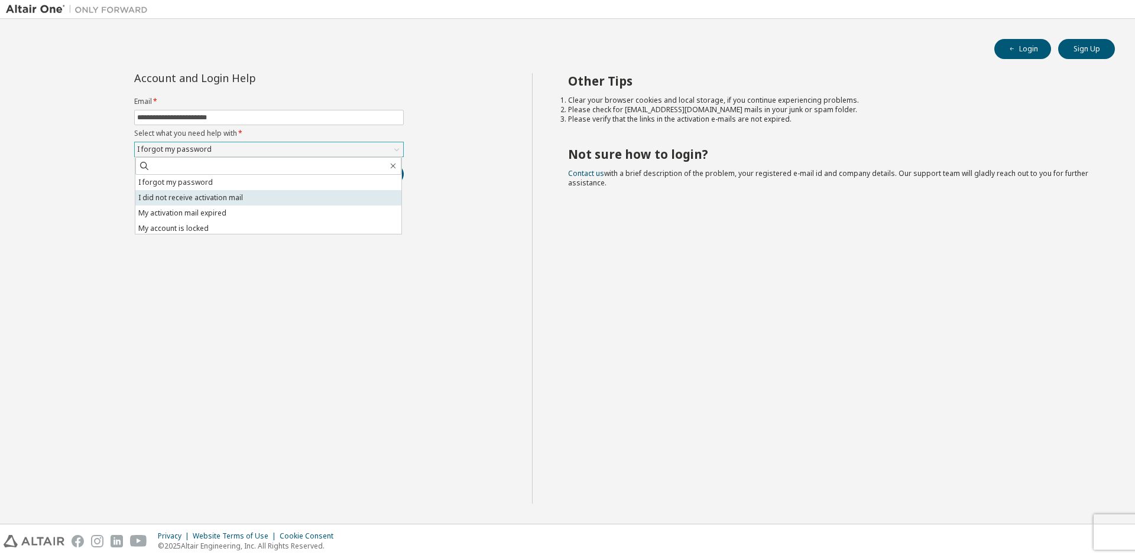
click at [217, 201] on li "I did not receive activation mail" at bounding box center [268, 197] width 266 height 15
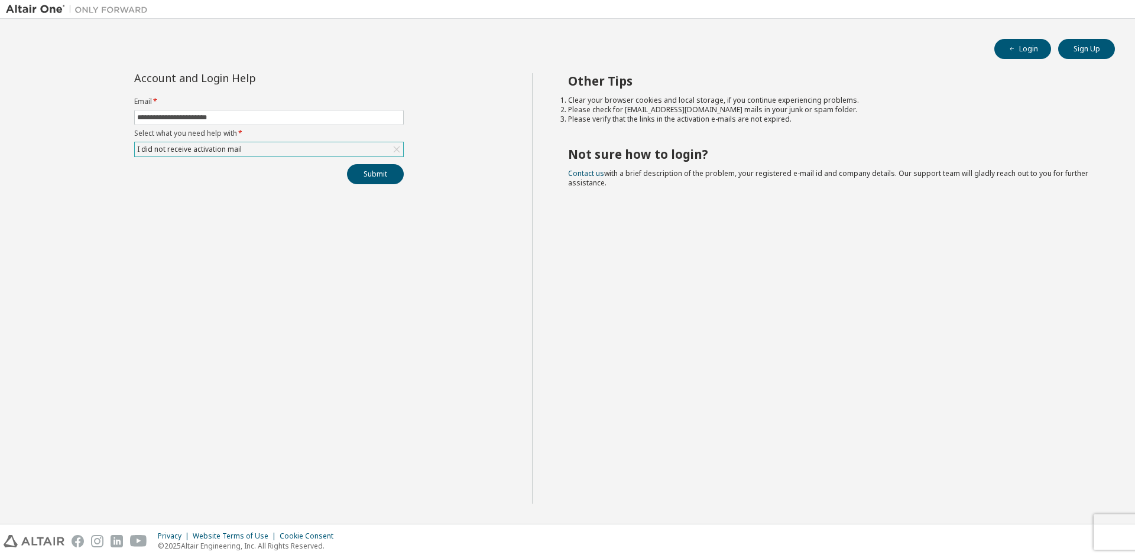
click at [284, 151] on div "I did not receive activation mail" at bounding box center [269, 149] width 268 height 14
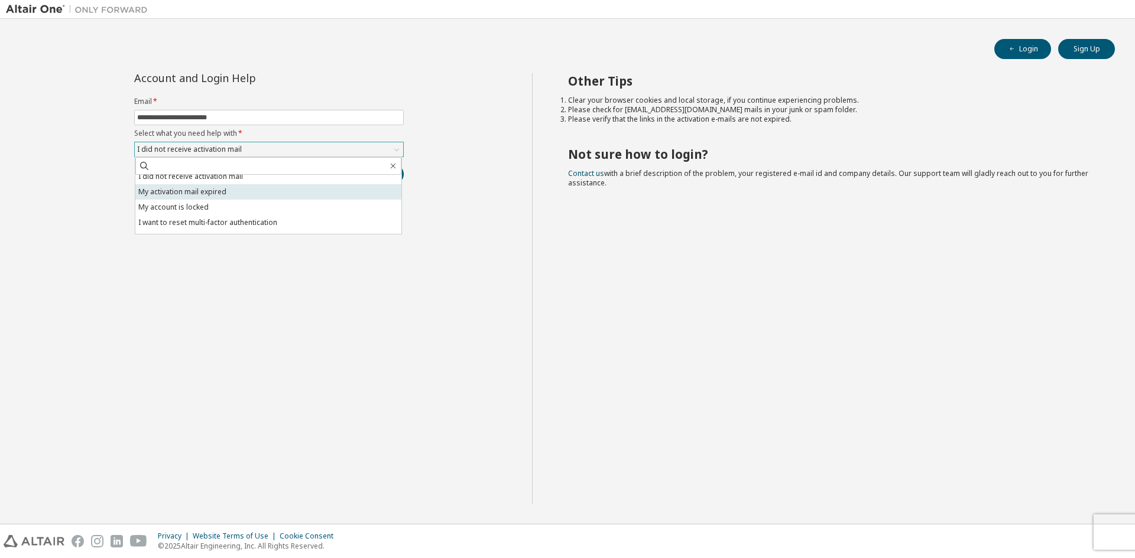
scroll to position [33, 0]
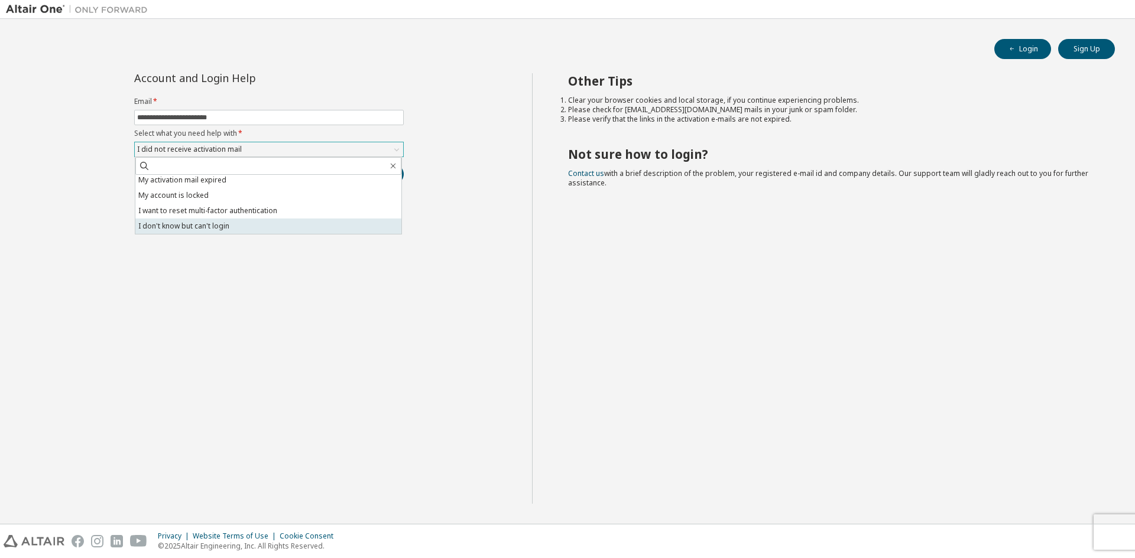
click at [200, 226] on li "I don't know but can't login" at bounding box center [268, 226] width 266 height 15
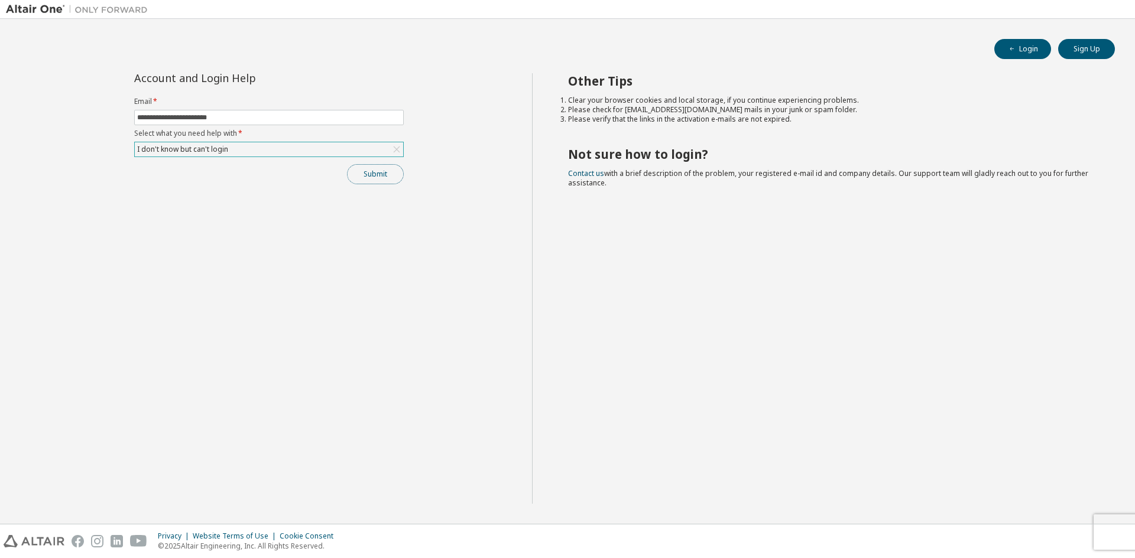
click at [373, 177] on button "Submit" at bounding box center [375, 174] width 57 height 20
click at [368, 180] on button "Submit" at bounding box center [375, 174] width 57 height 20
